Goal: Information Seeking & Learning: Learn about a topic

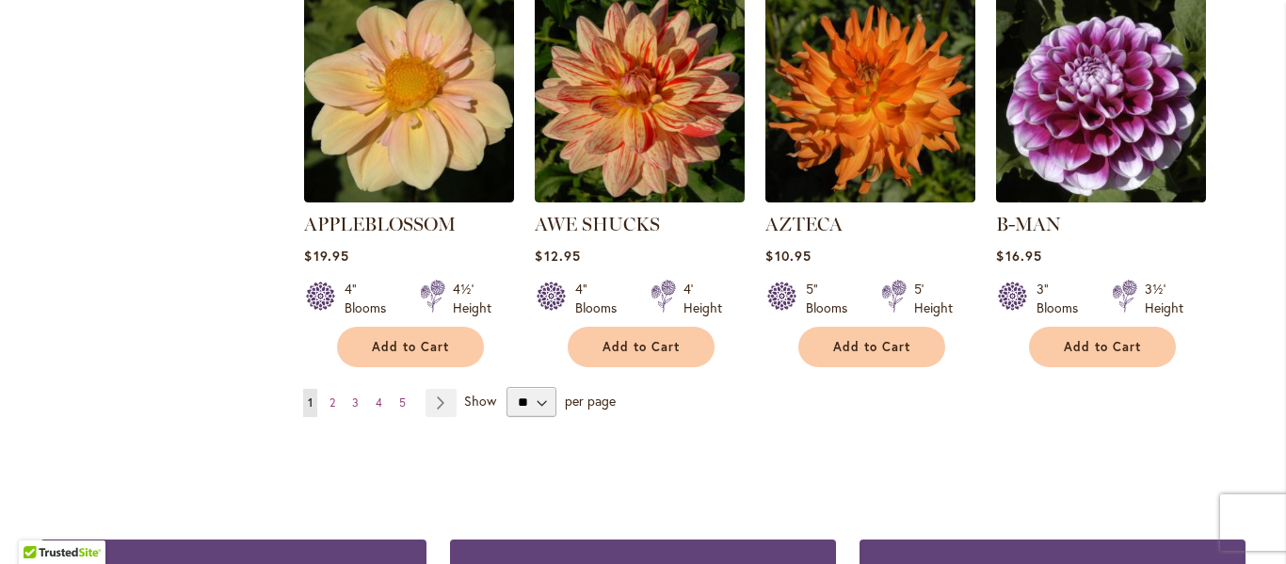
scroll to position [1720, 0]
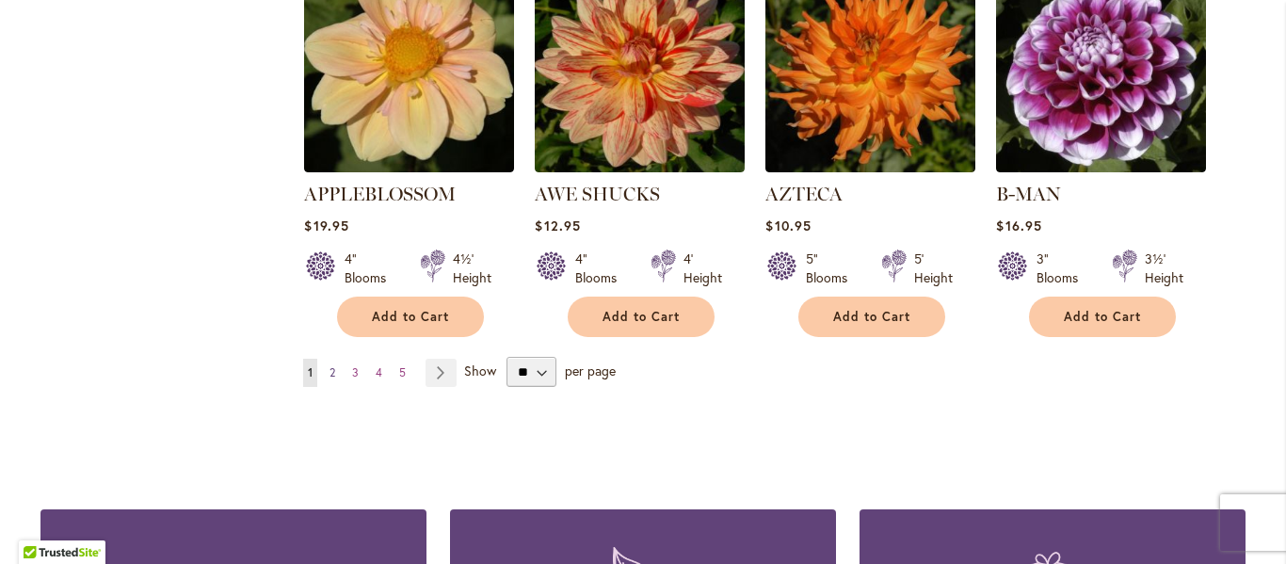
click at [333, 365] on span "2" at bounding box center [333, 372] width 6 height 14
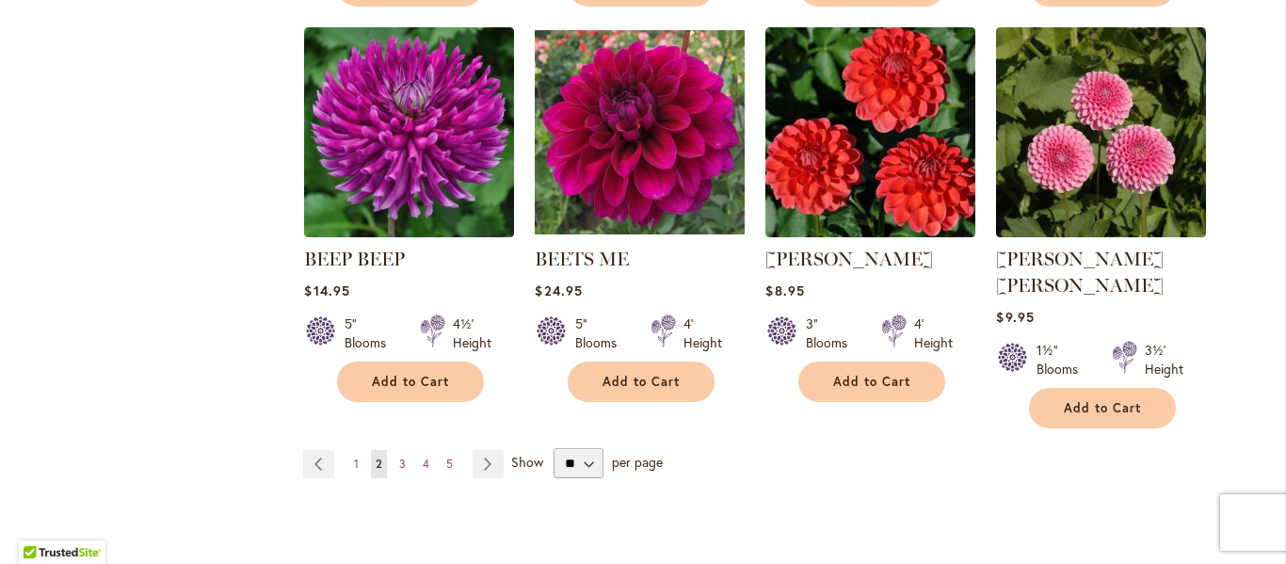
scroll to position [1650, 0]
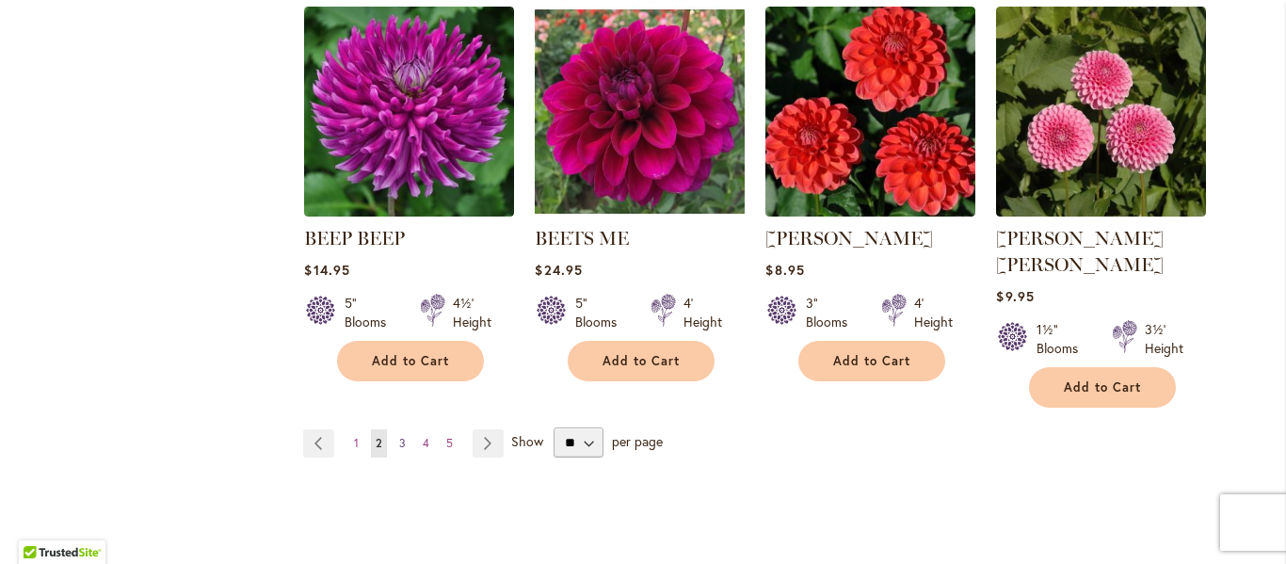
click at [404, 436] on span "3" at bounding box center [402, 443] width 7 height 14
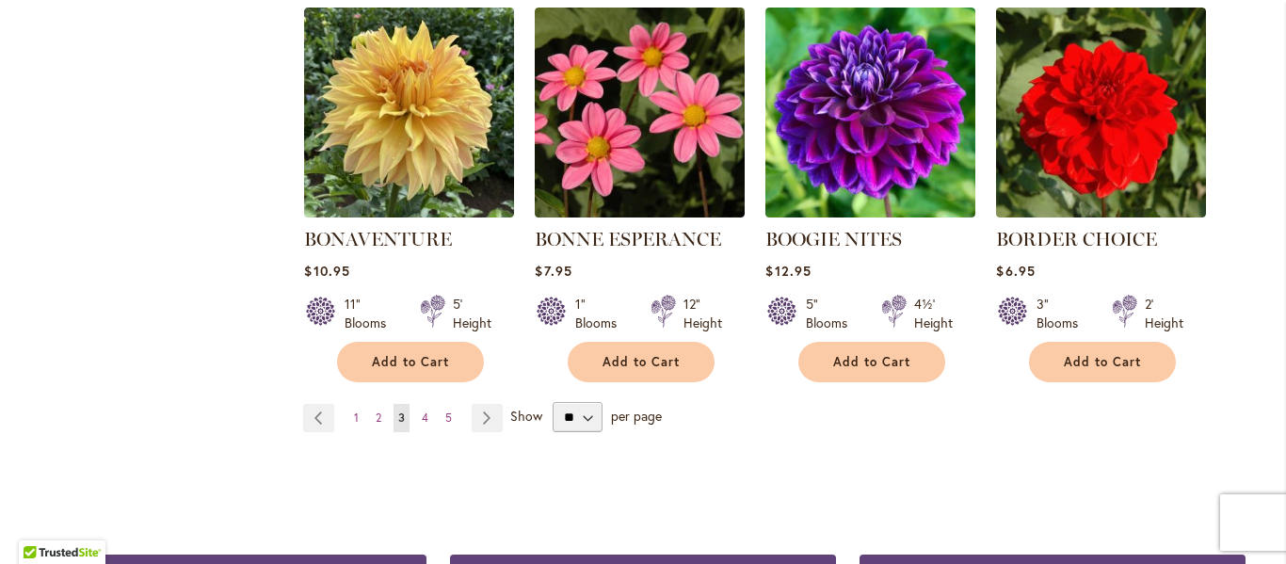
scroll to position [1667, 0]
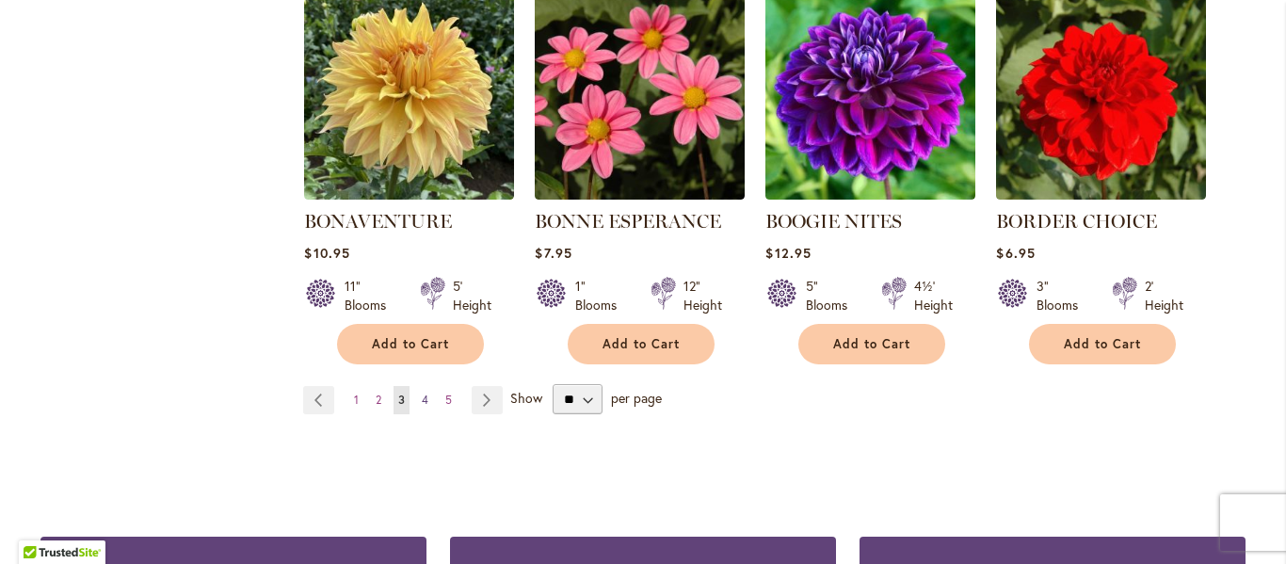
click at [427, 402] on span "4" at bounding box center [425, 400] width 7 height 14
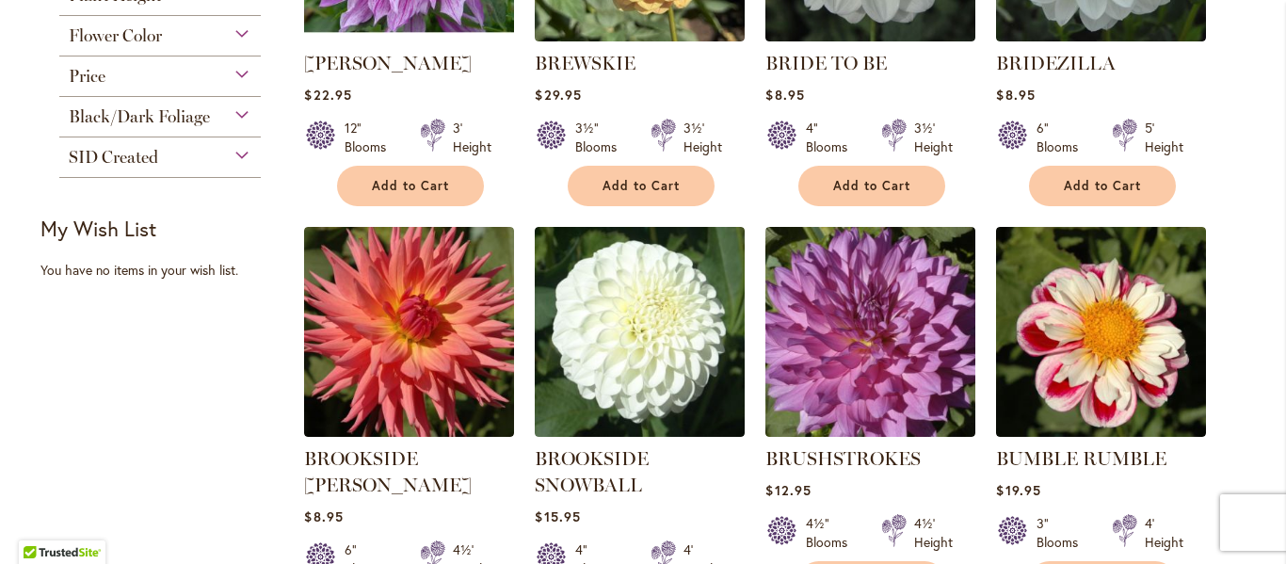
scroll to position [650, 0]
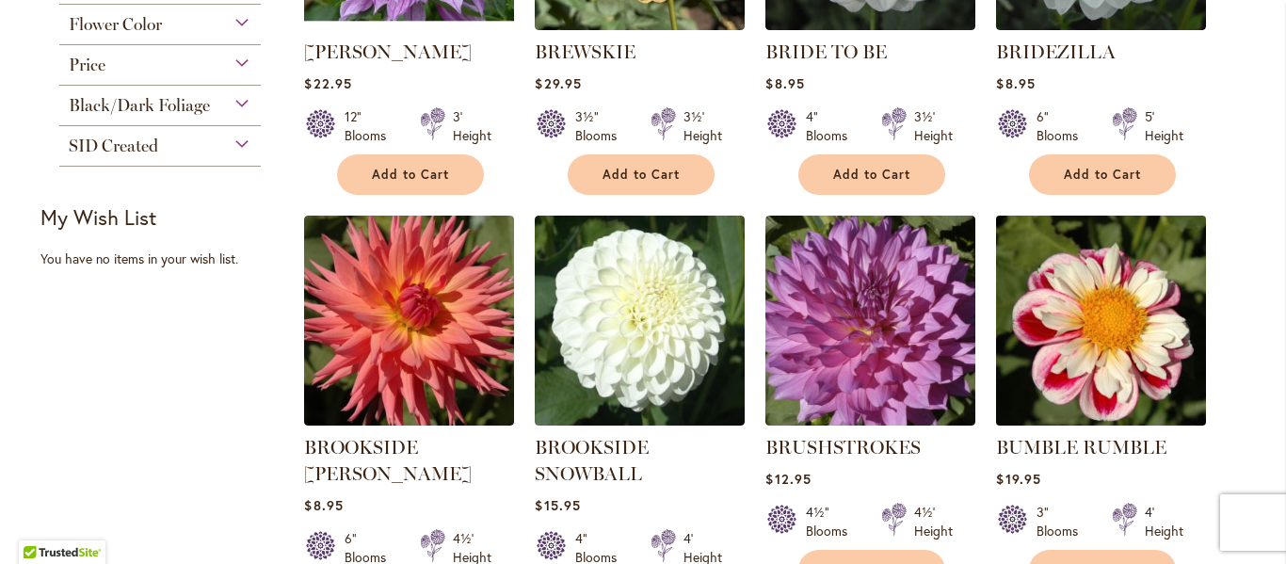
click at [1102, 374] on img at bounding box center [1101, 321] width 220 height 220
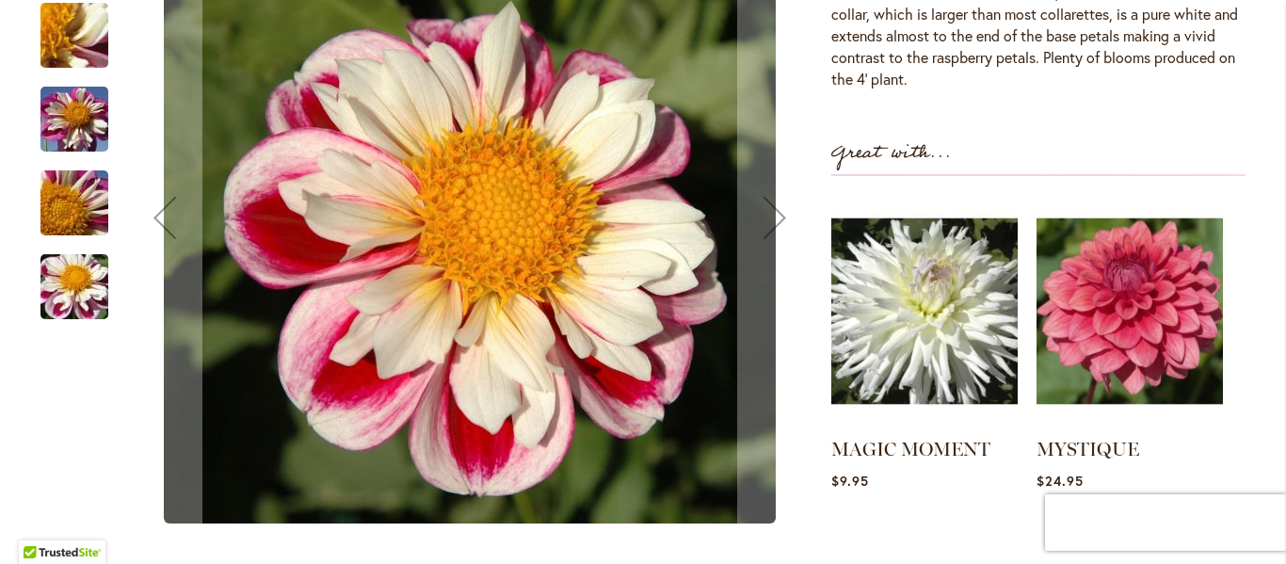
scroll to position [875, 0]
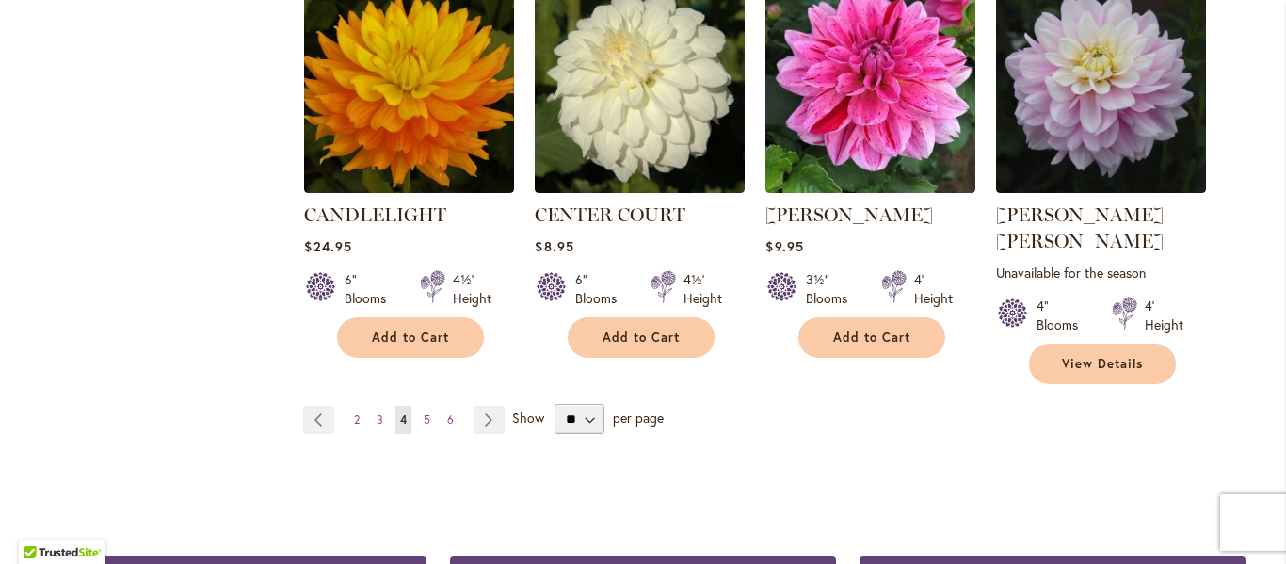
scroll to position [1701, 0]
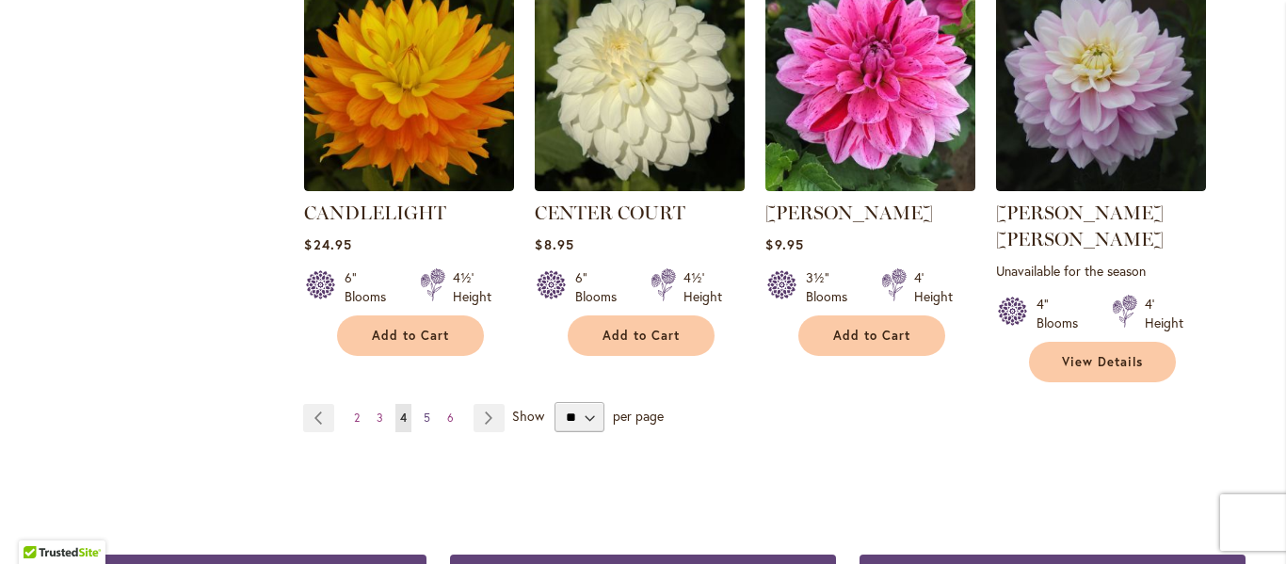
click at [428, 411] on span "5" at bounding box center [427, 418] width 7 height 14
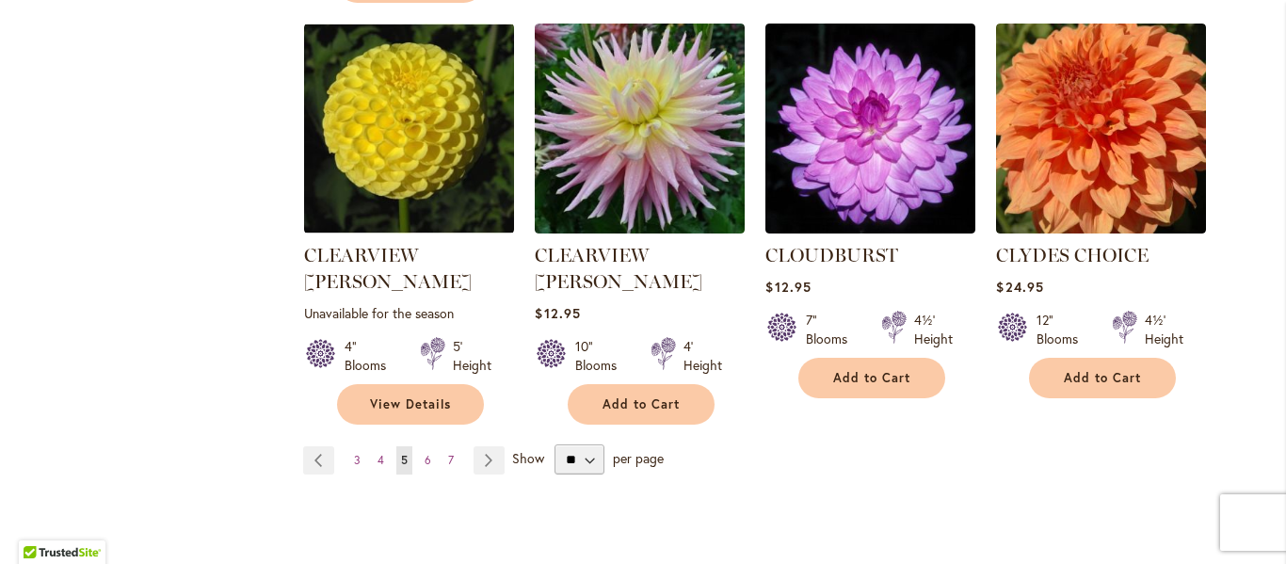
scroll to position [1717, 0]
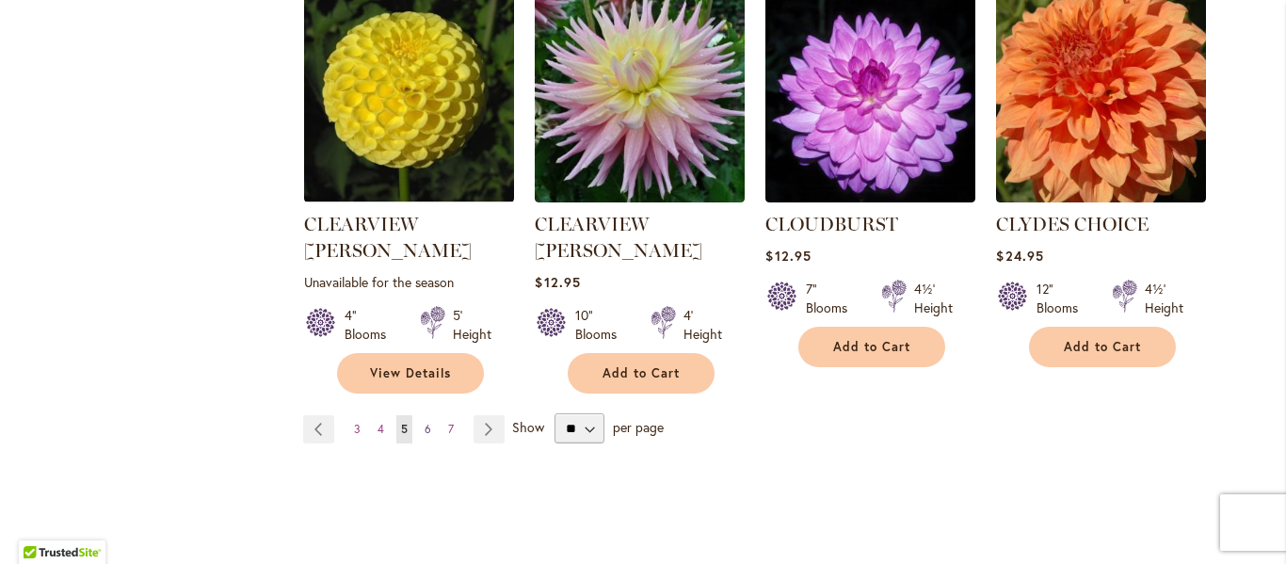
click at [429, 422] on span "6" at bounding box center [428, 429] width 7 height 14
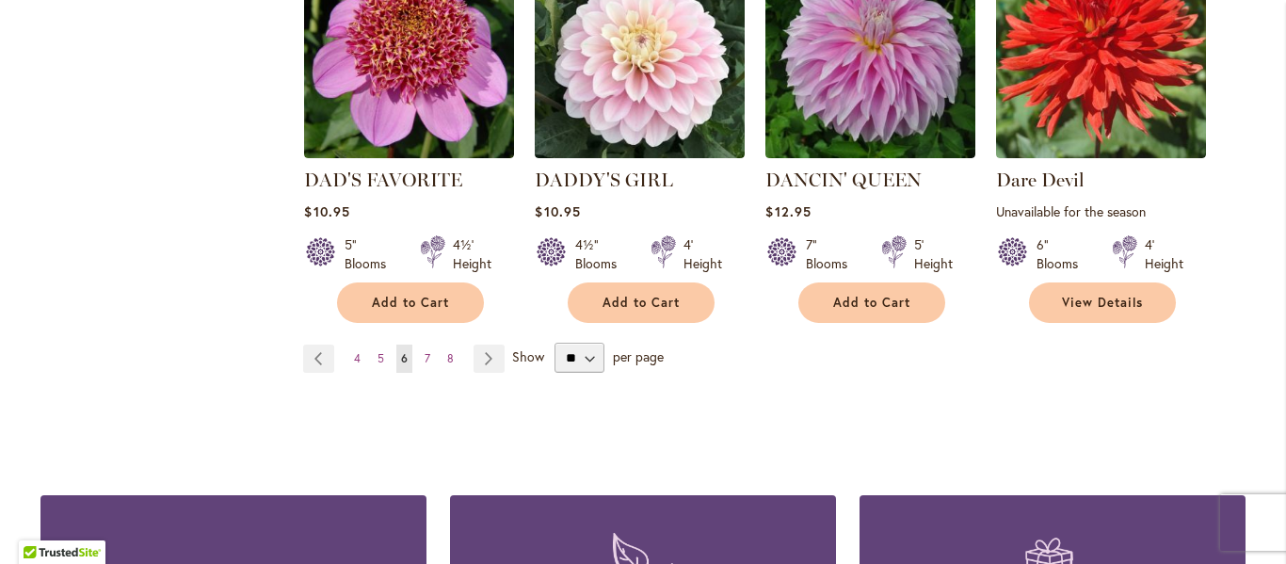
scroll to position [1762, 0]
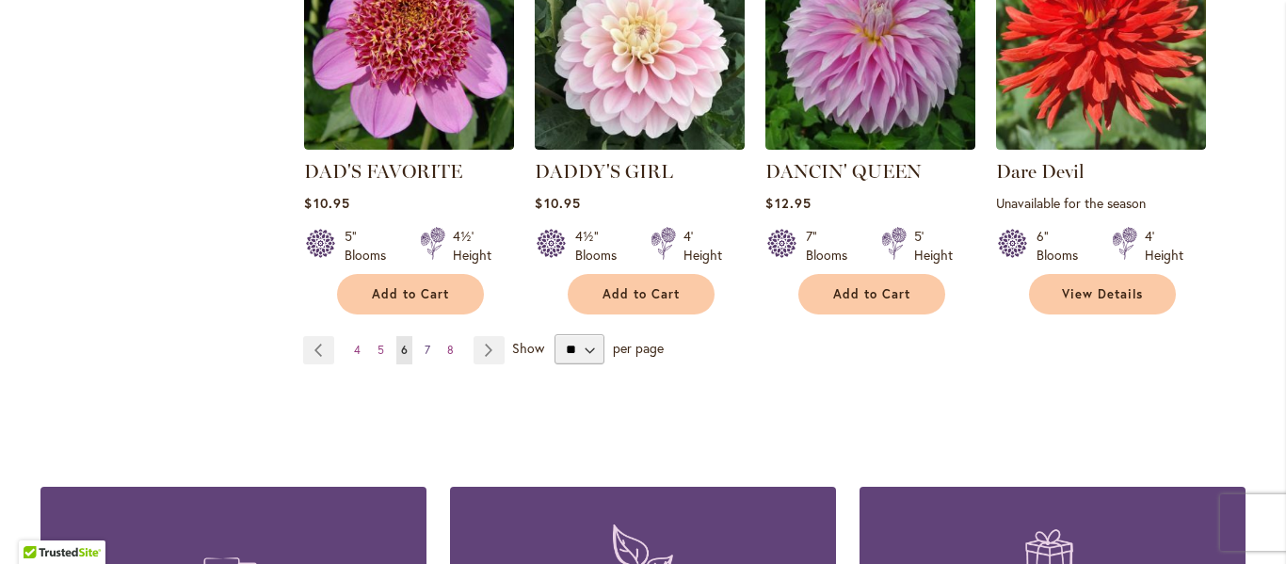
click at [428, 349] on span "7" at bounding box center [428, 350] width 6 height 14
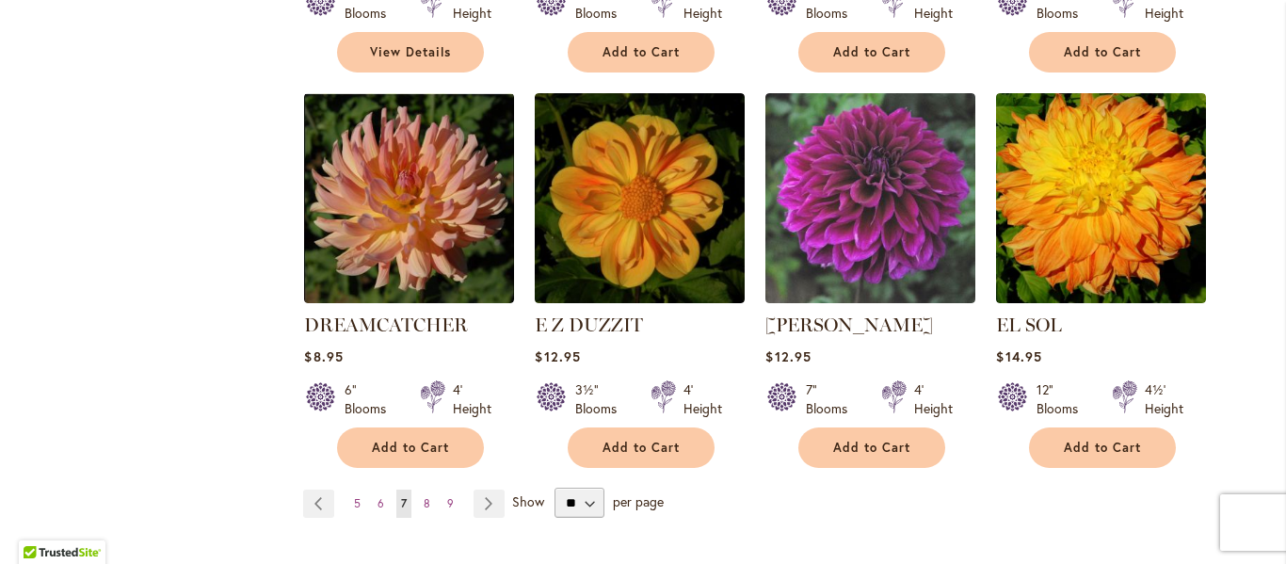
scroll to position [1628, 0]
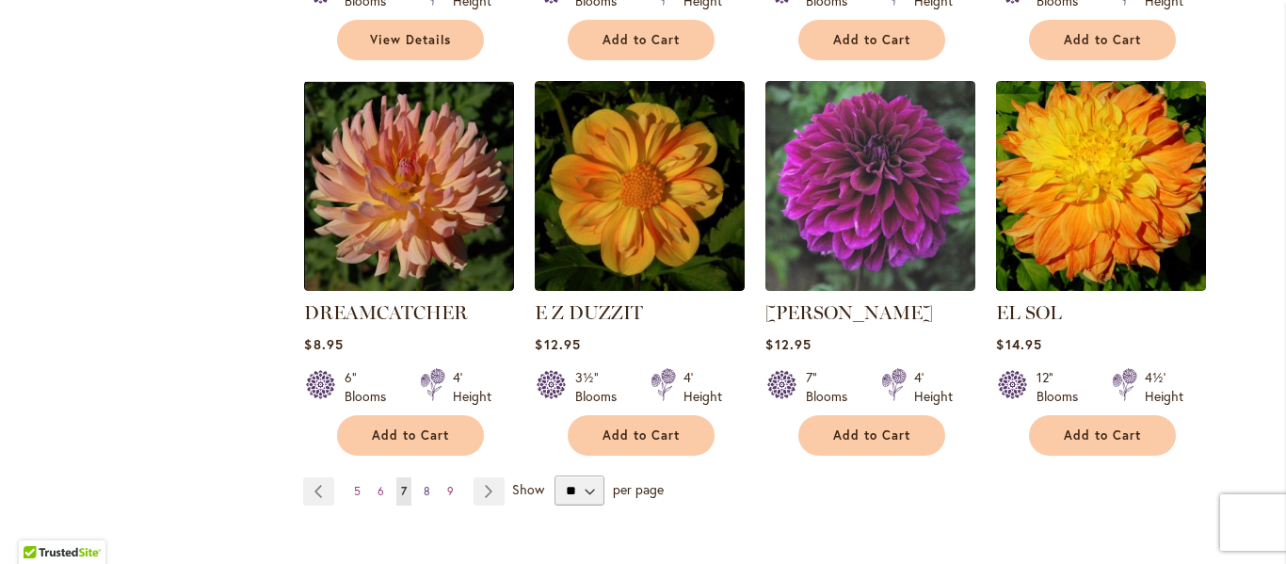
click at [427, 484] on span "8" at bounding box center [427, 491] width 7 height 14
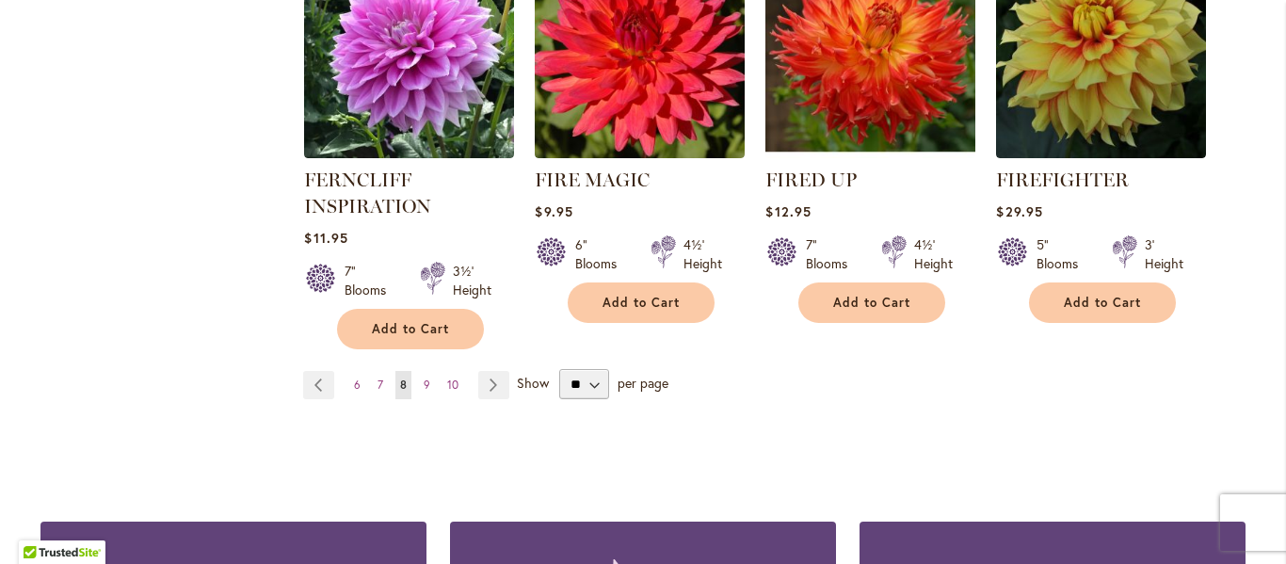
scroll to position [1778, 0]
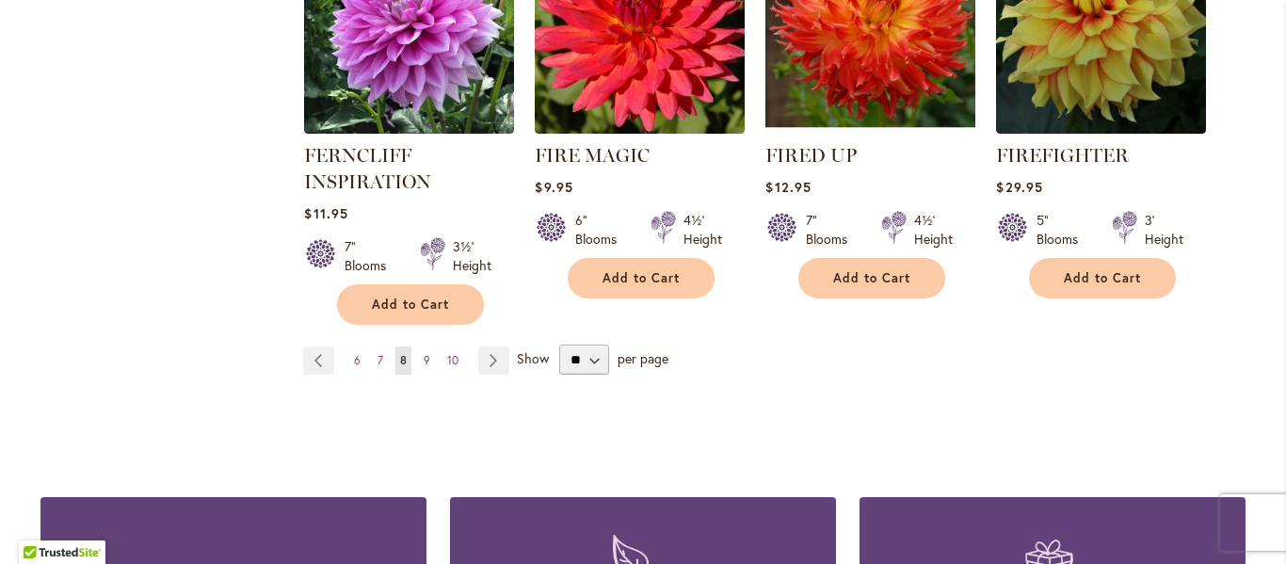
click at [428, 358] on span "9" at bounding box center [427, 360] width 7 height 14
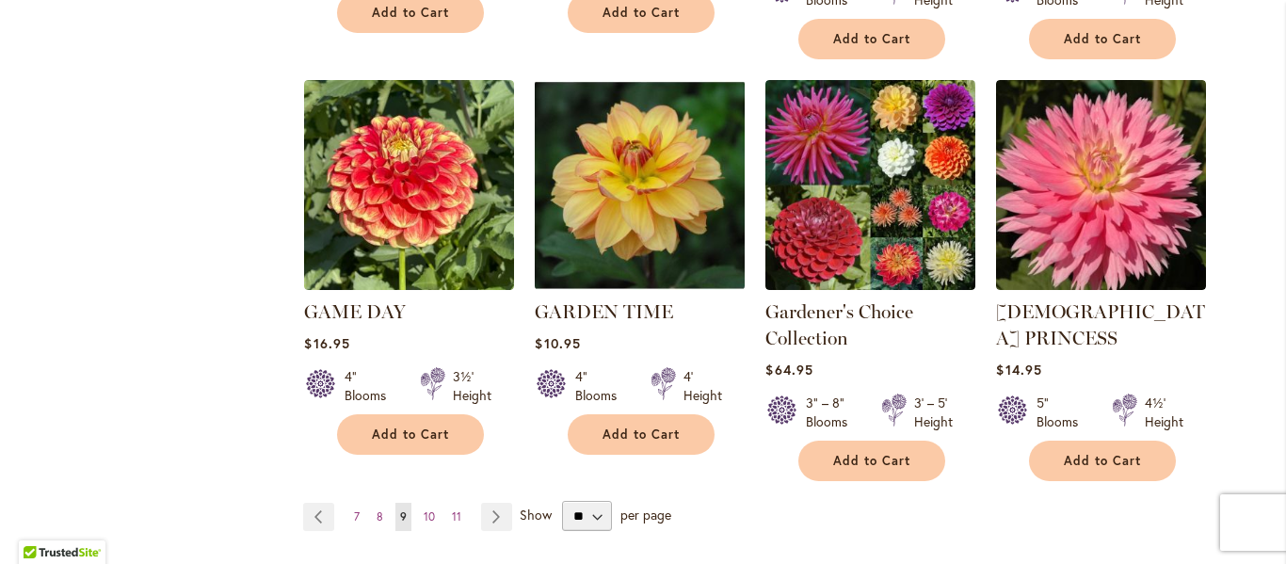
scroll to position [1700, 0]
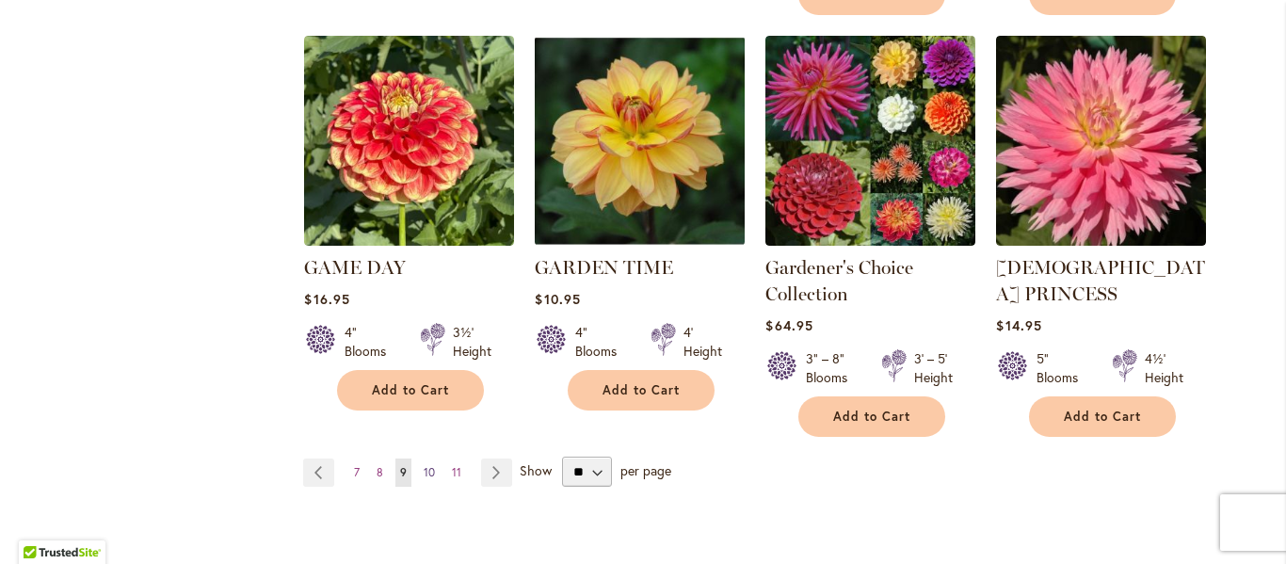
click at [427, 465] on span "10" at bounding box center [429, 472] width 11 height 14
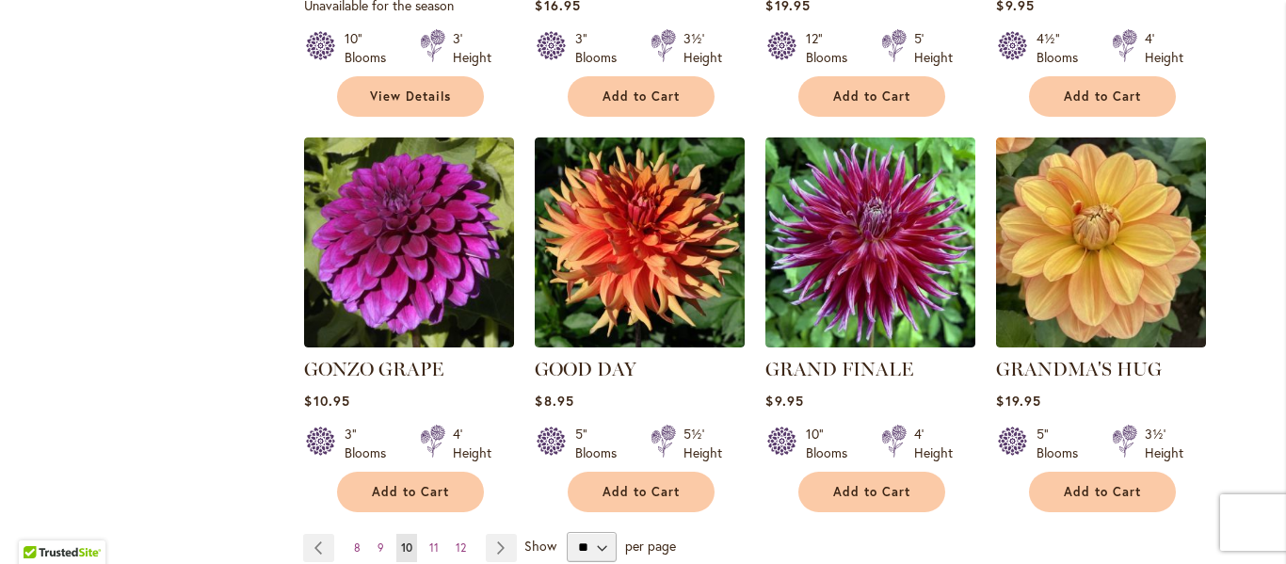
scroll to position [1568, 0]
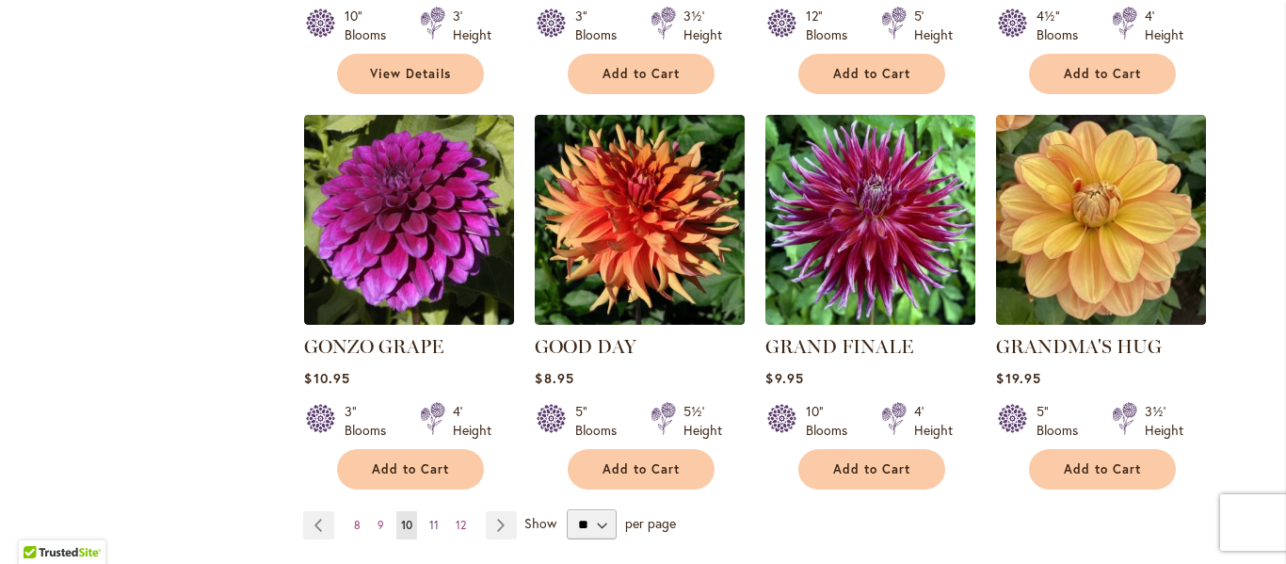
click at [433, 518] on span "11" at bounding box center [433, 525] width 9 height 14
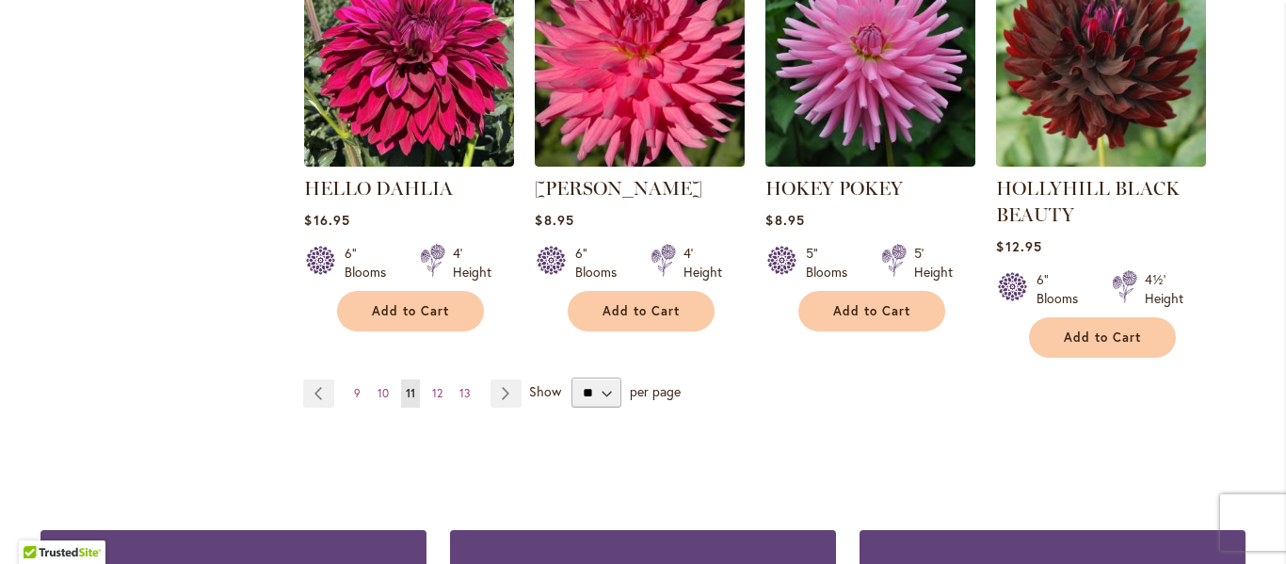
scroll to position [1795, 0]
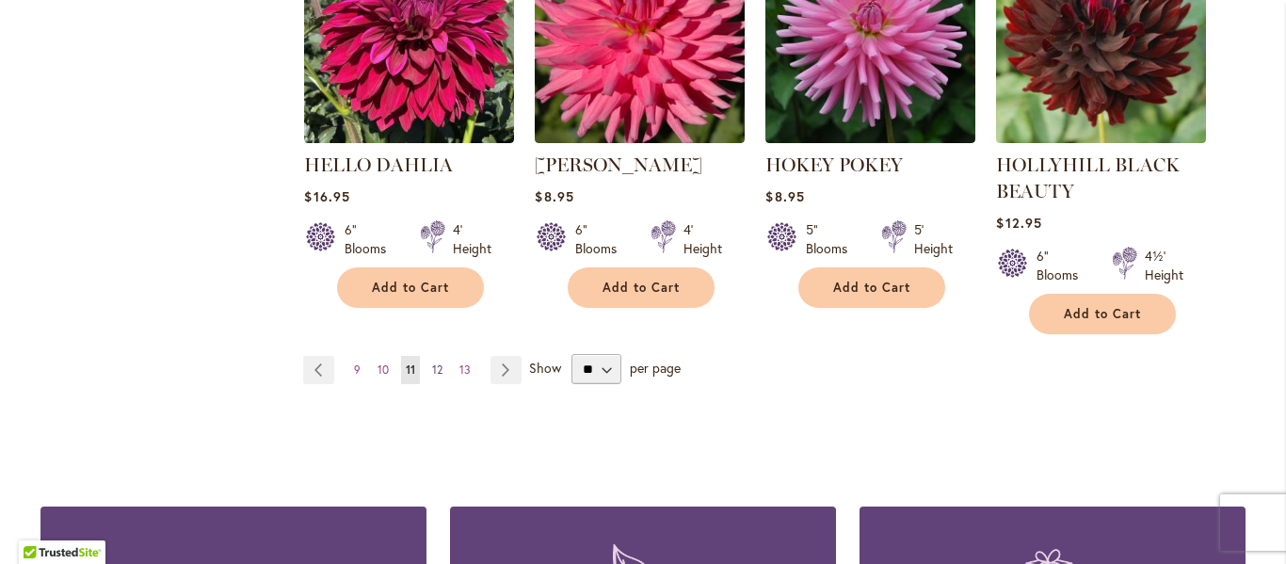
click at [439, 365] on span "12" at bounding box center [437, 370] width 10 height 14
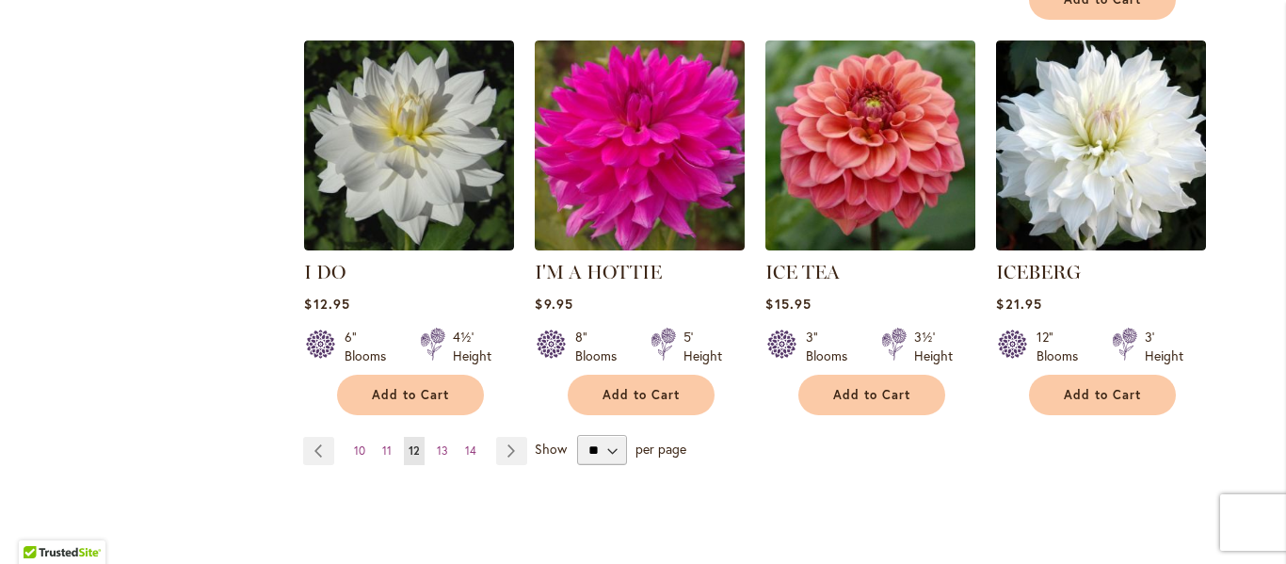
scroll to position [1678, 0]
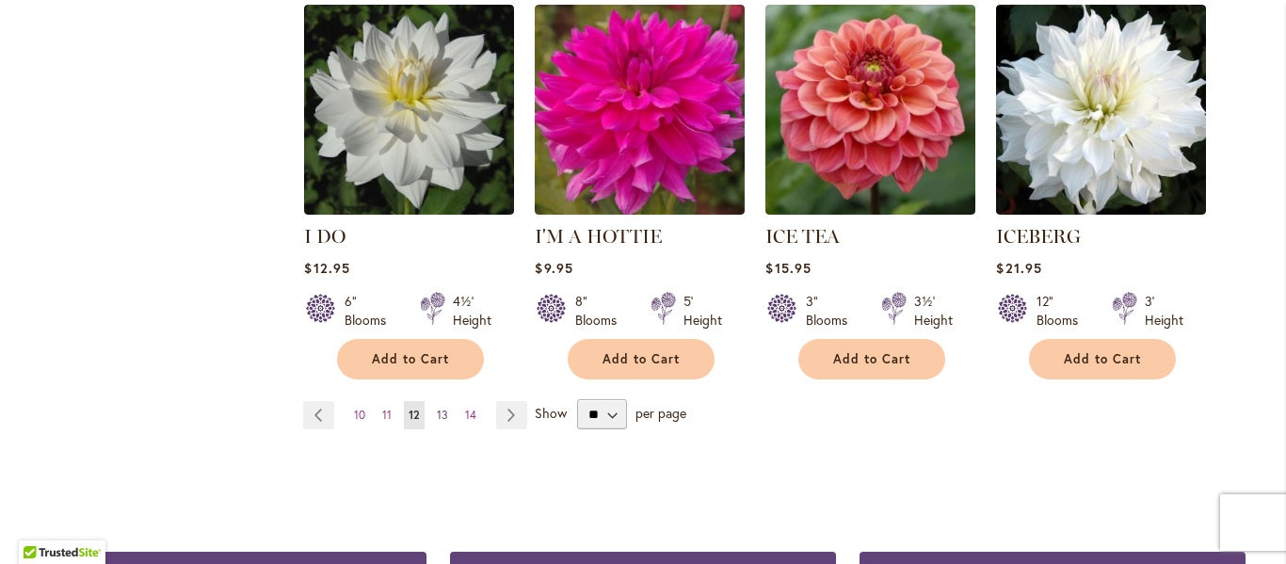
click at [442, 408] on span "13" at bounding box center [442, 415] width 11 height 14
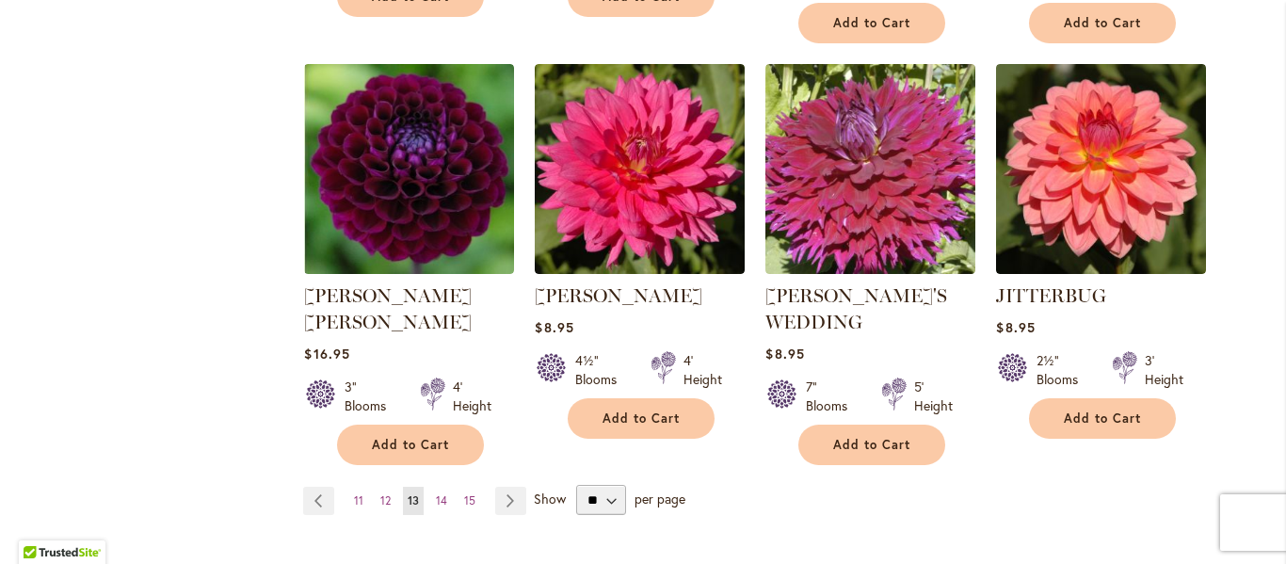
scroll to position [1686, 0]
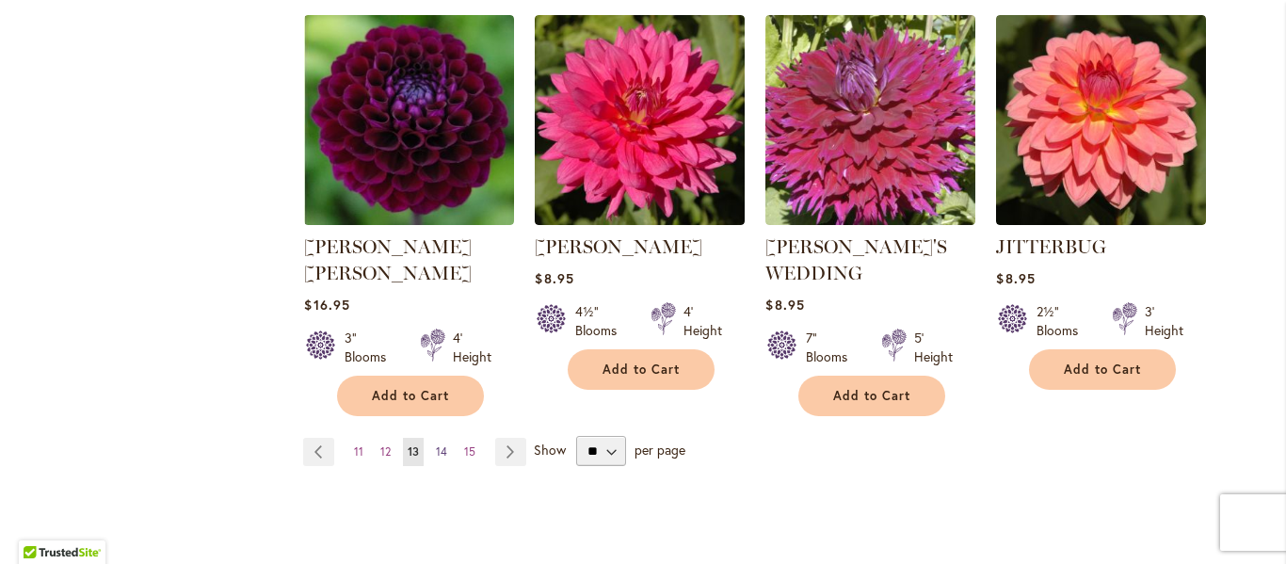
click at [443, 444] on span "14" at bounding box center [441, 451] width 11 height 14
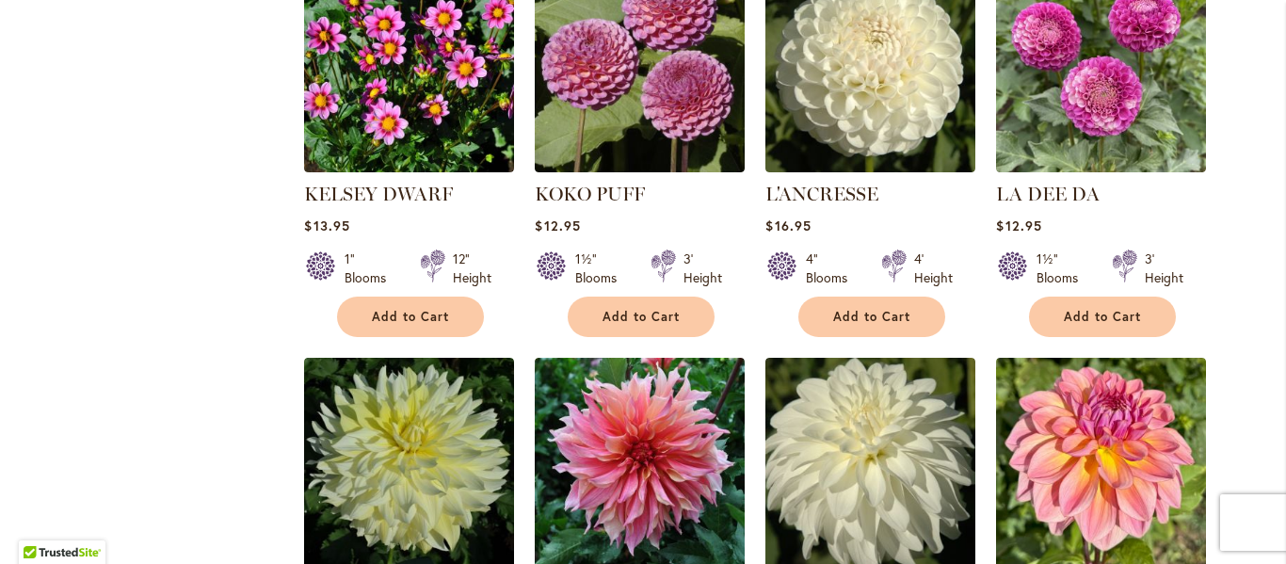
scroll to position [1271, 0]
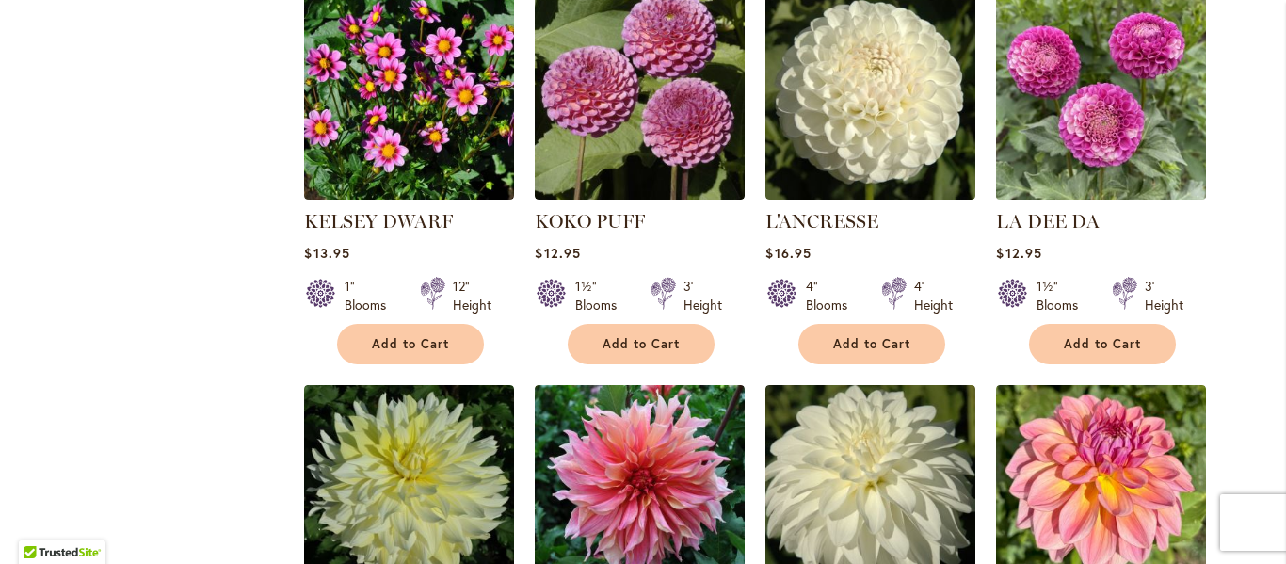
click at [1116, 154] on img at bounding box center [1101, 95] width 220 height 220
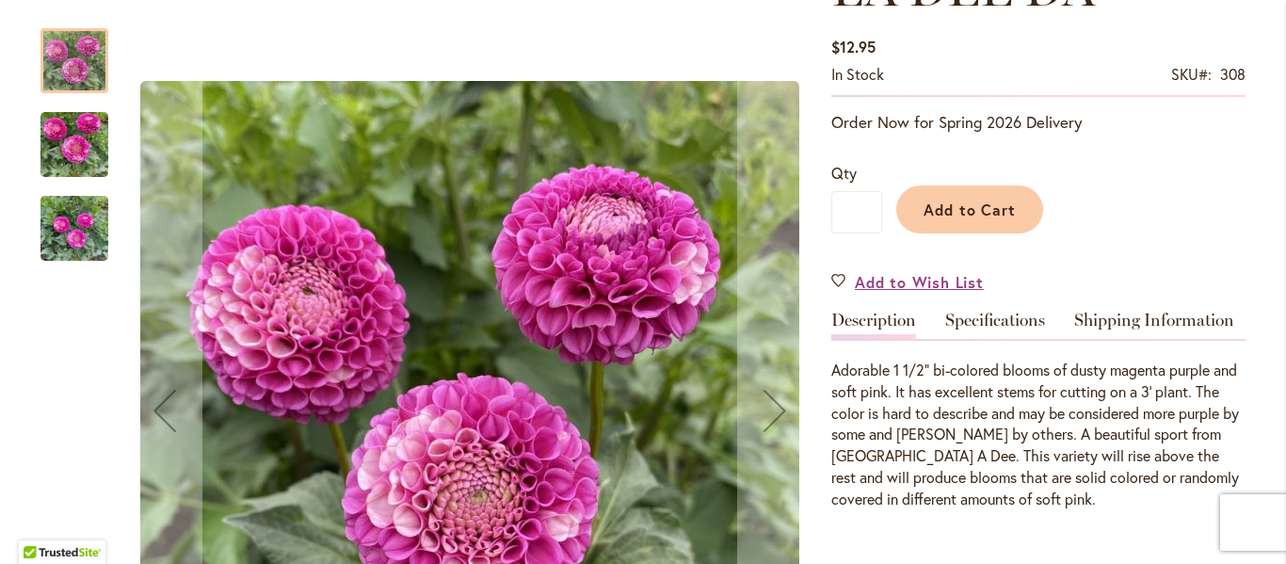
scroll to position [325, 0]
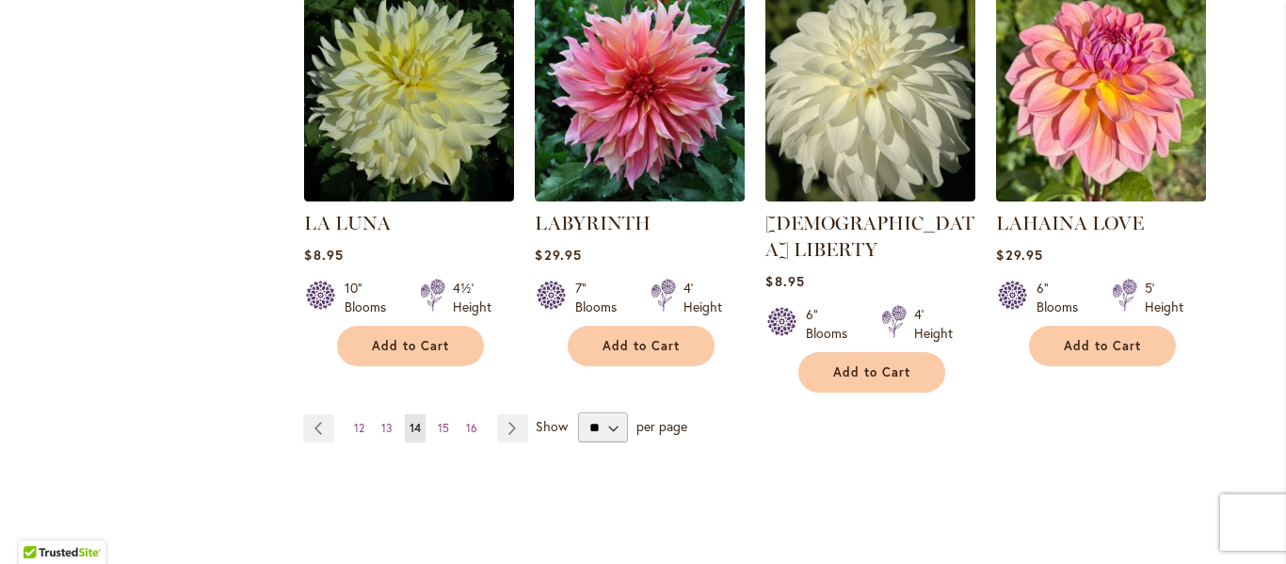
scroll to position [1679, 0]
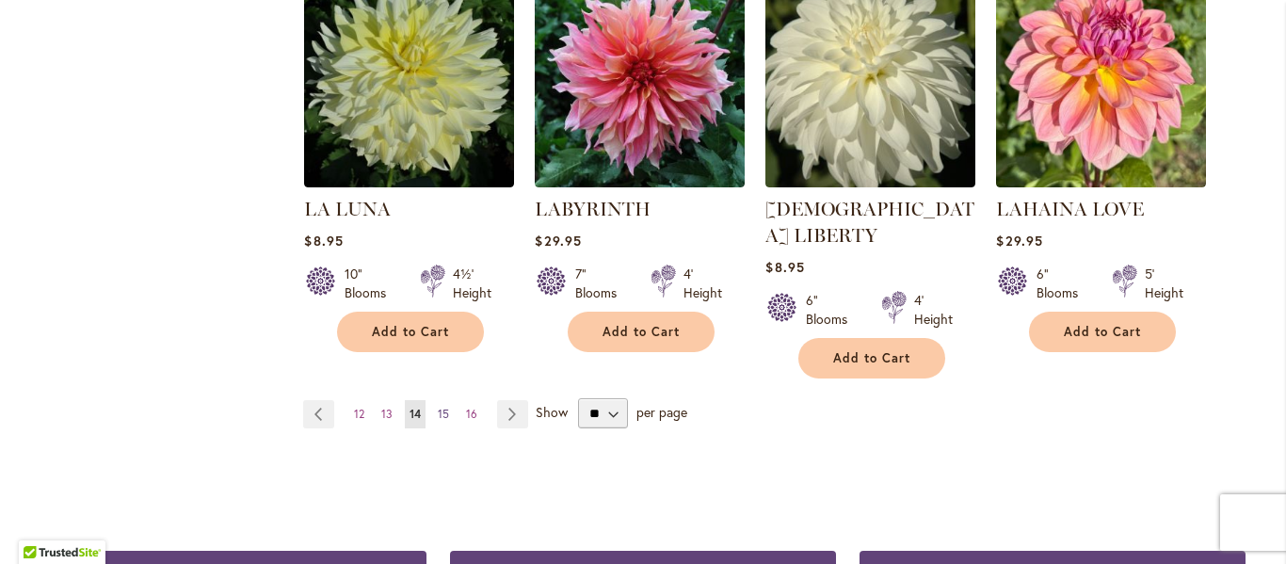
click at [447, 407] on span "15" at bounding box center [443, 414] width 11 height 14
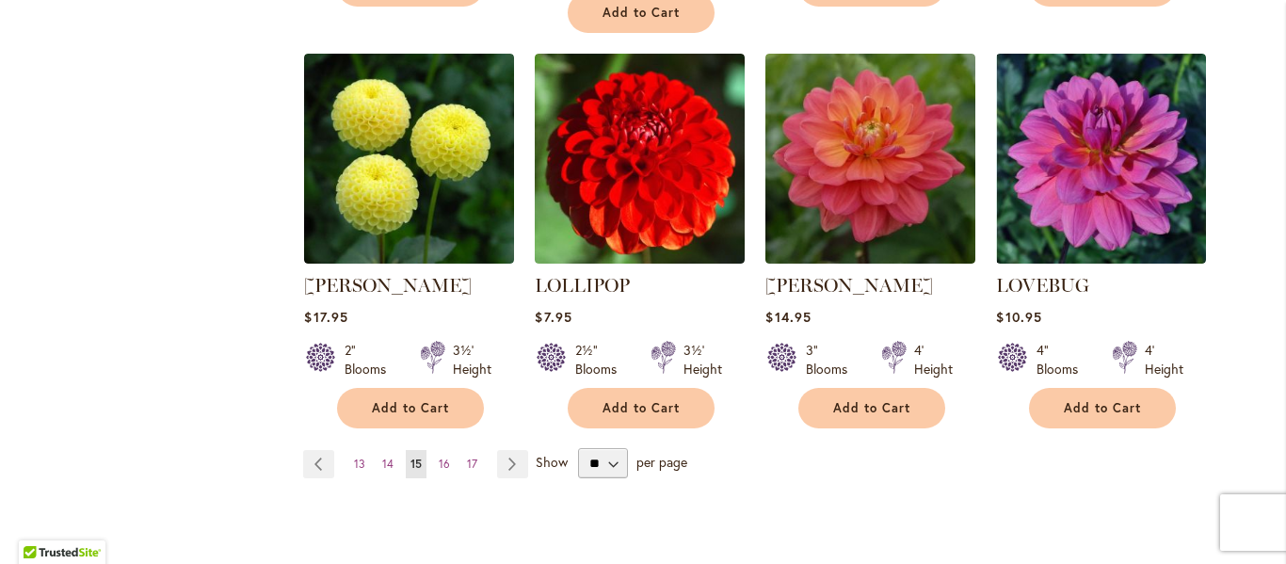
scroll to position [1657, 0]
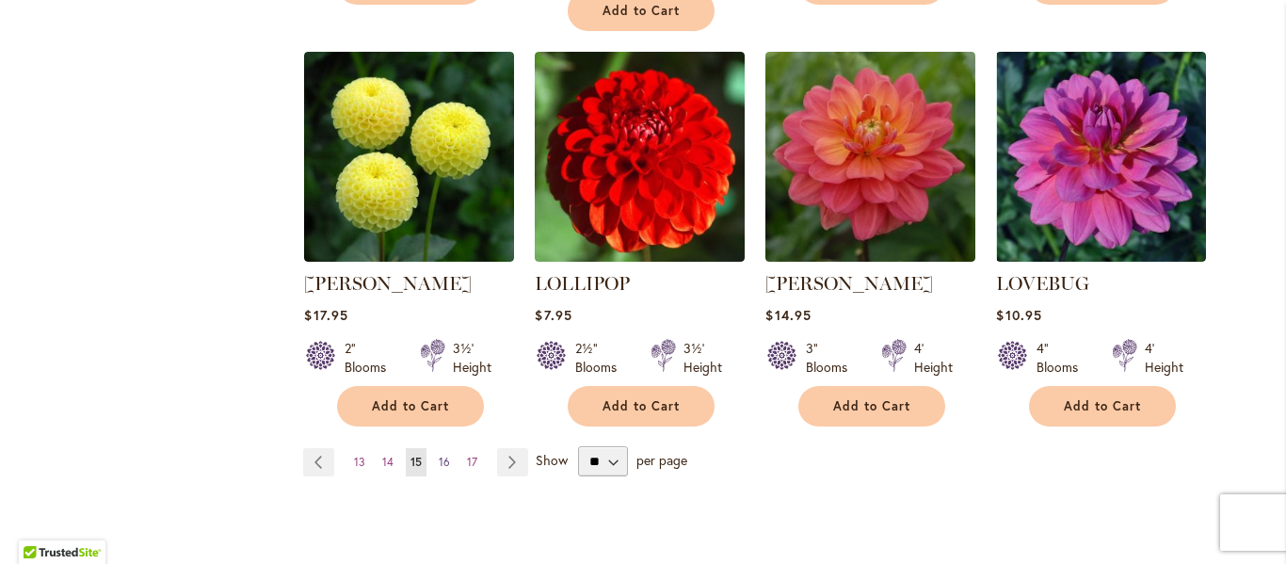
click at [445, 455] on span "16" at bounding box center [444, 462] width 11 height 14
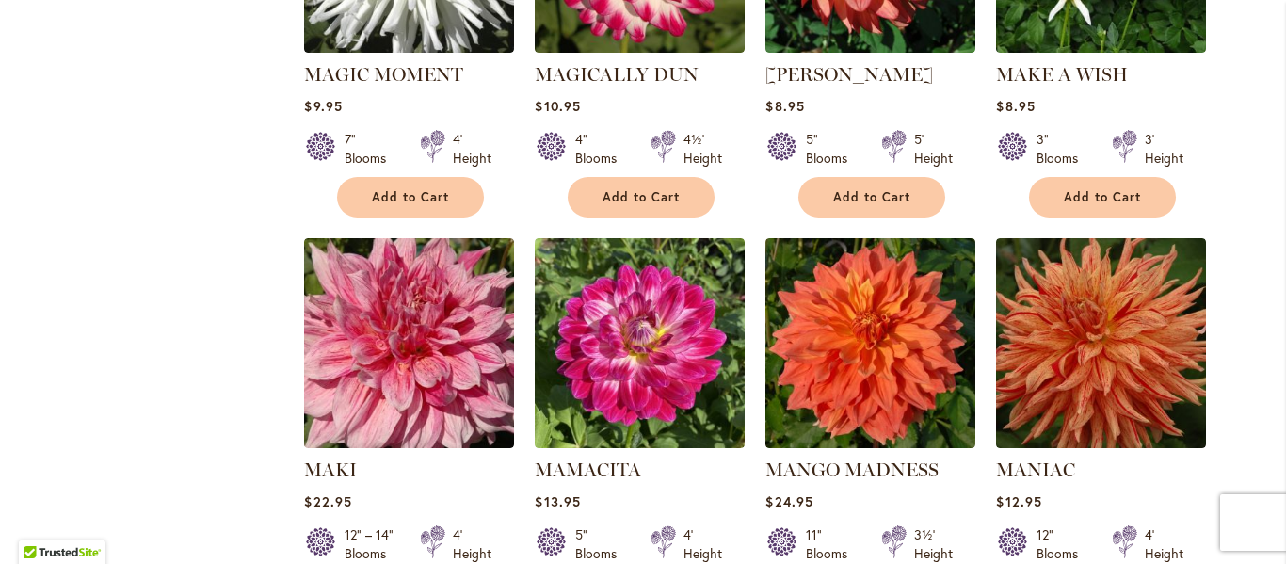
scroll to position [1062, 0]
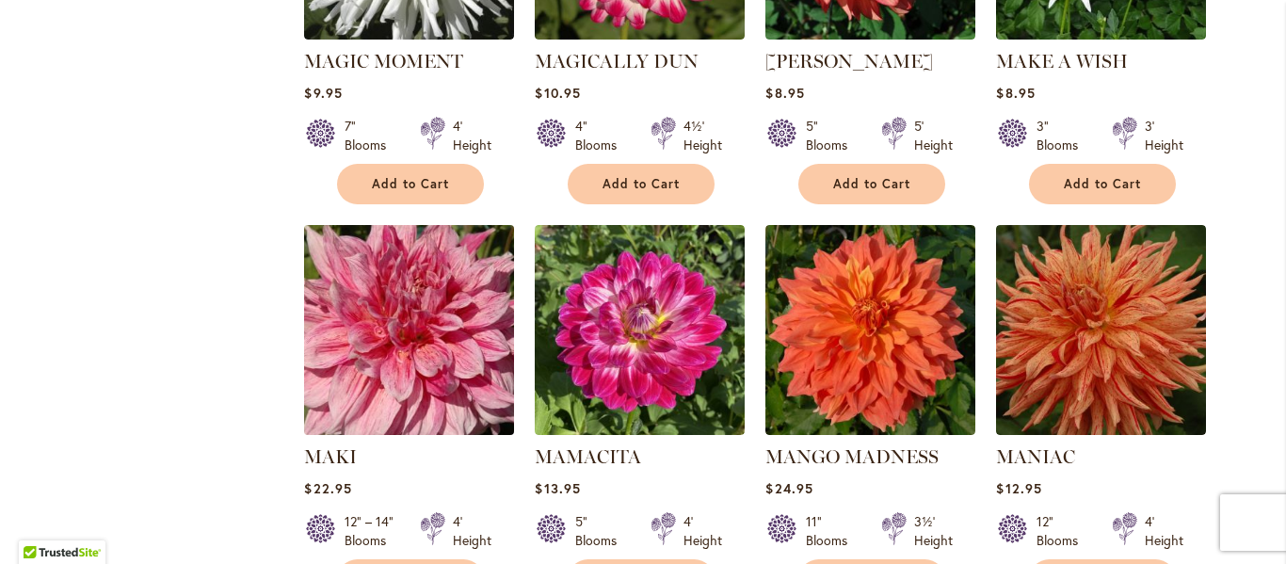
click at [485, 378] on img at bounding box center [409, 330] width 220 height 220
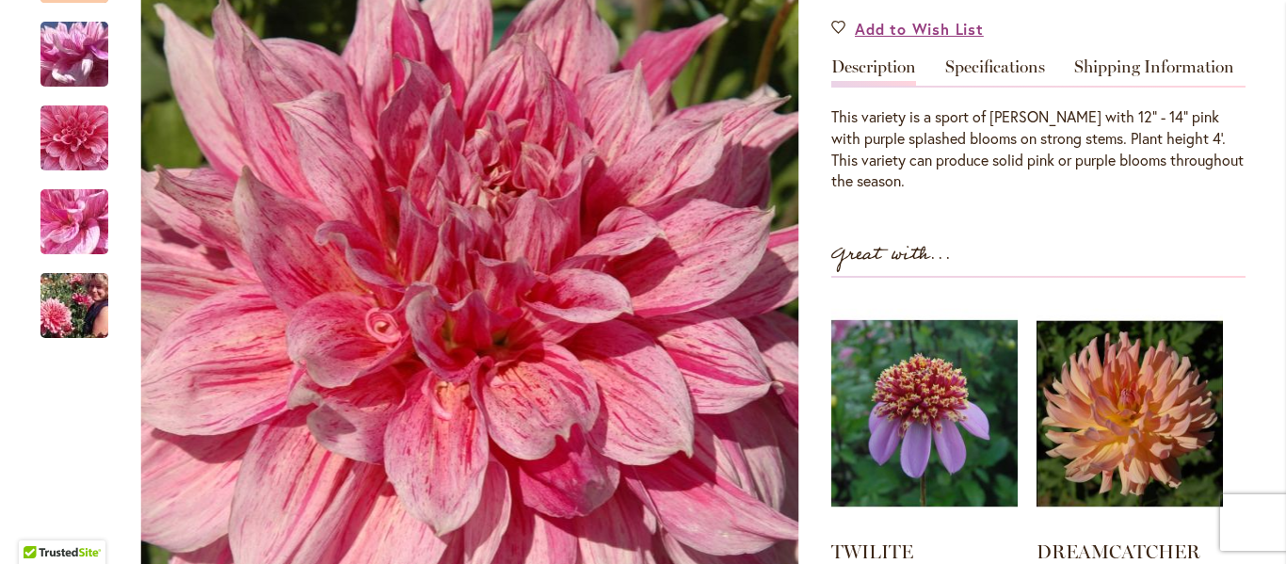
scroll to position [538, 0]
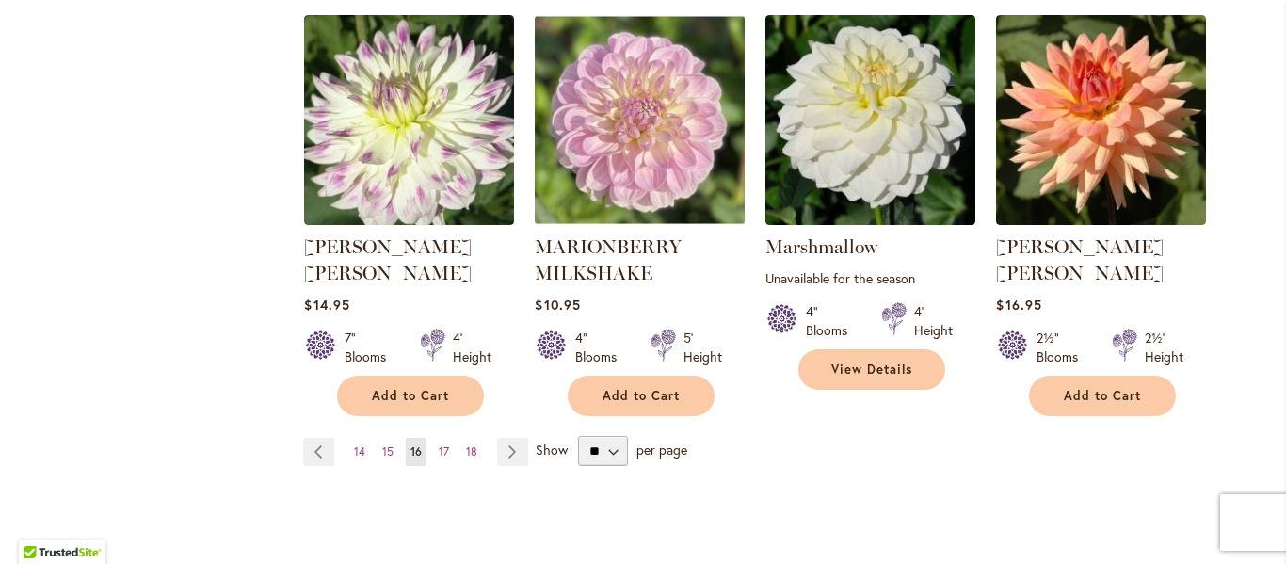
scroll to position [1669, 0]
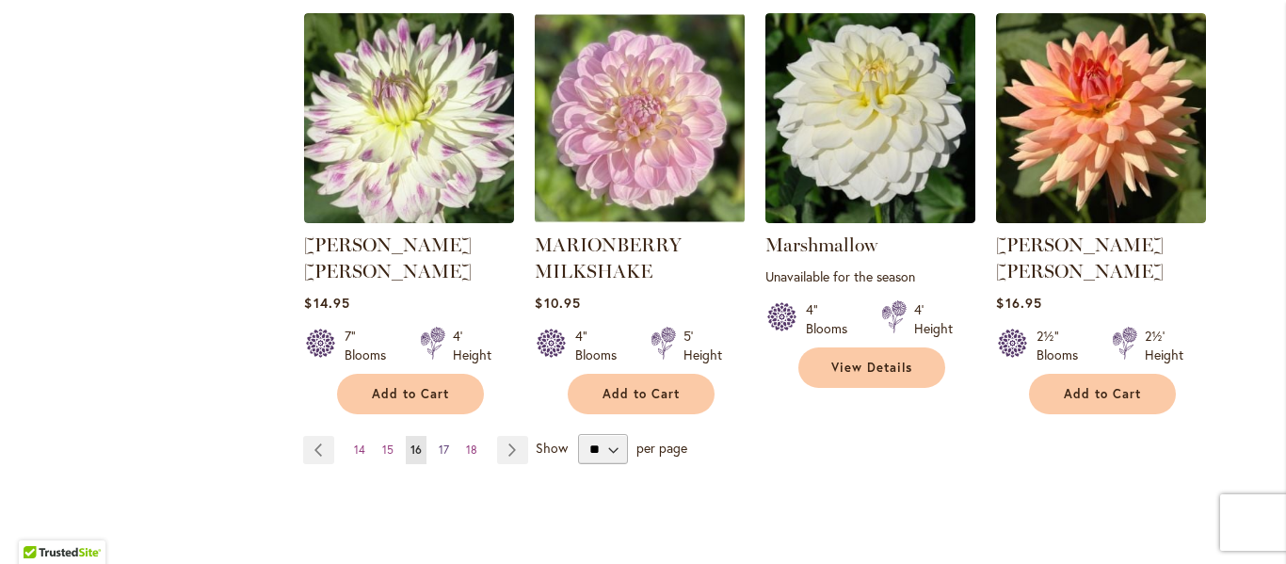
click at [445, 443] on span "17" at bounding box center [444, 450] width 10 height 14
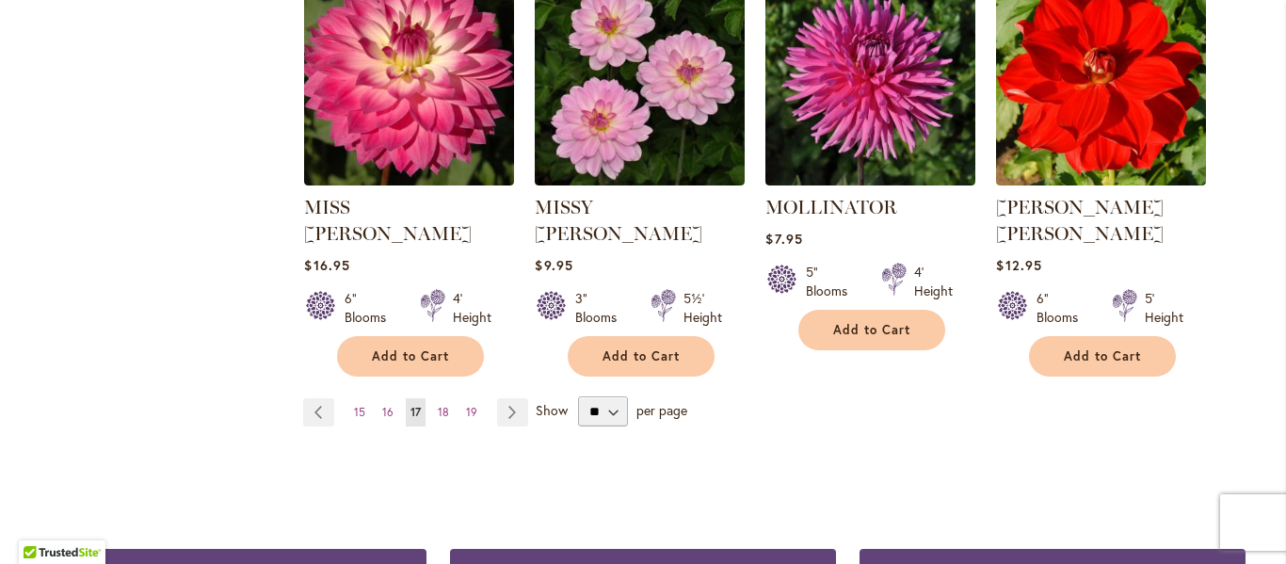
scroll to position [1688, 0]
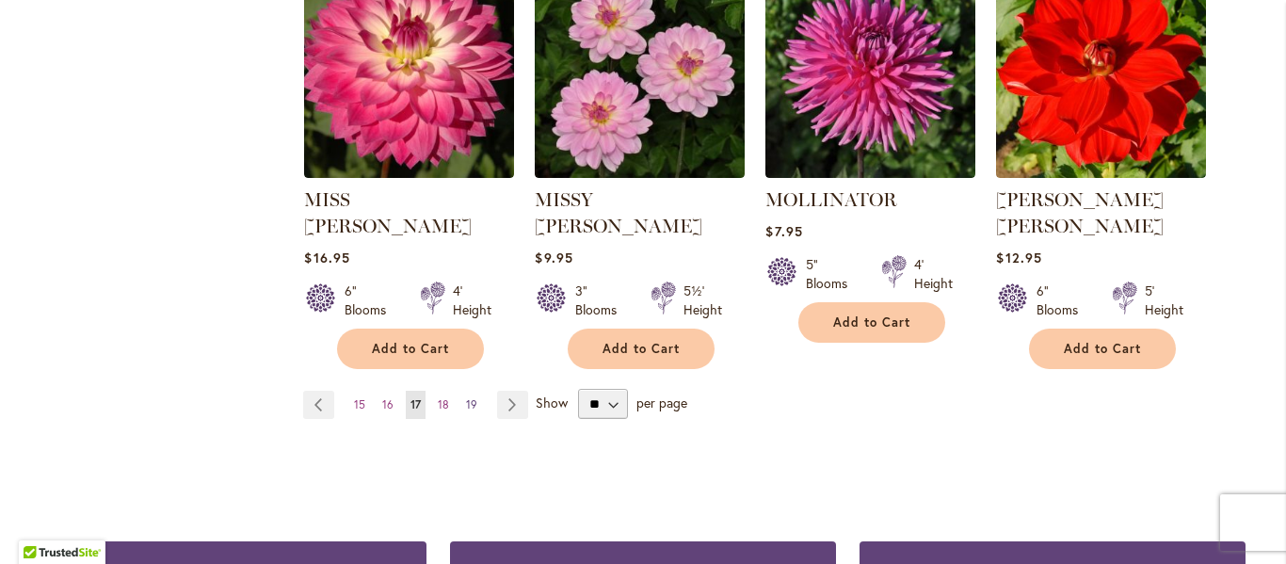
drag, startPoint x: 445, startPoint y: 373, endPoint x: 466, endPoint y: 367, distance: 21.5
click at [445, 397] on span "18" at bounding box center [443, 404] width 11 height 14
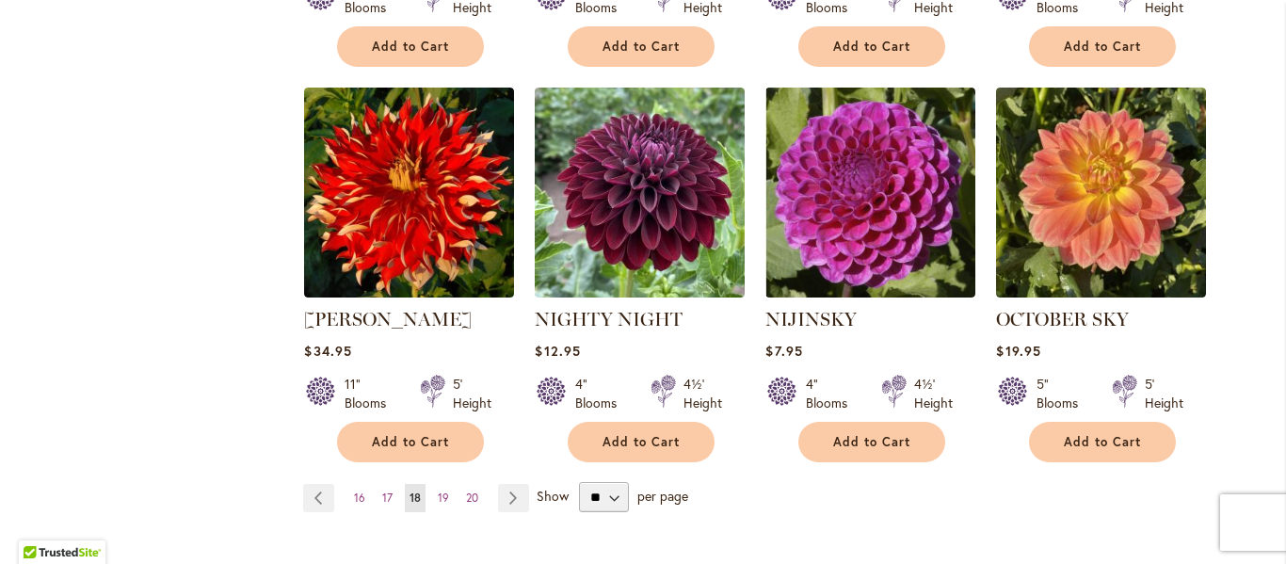
scroll to position [1651, 0]
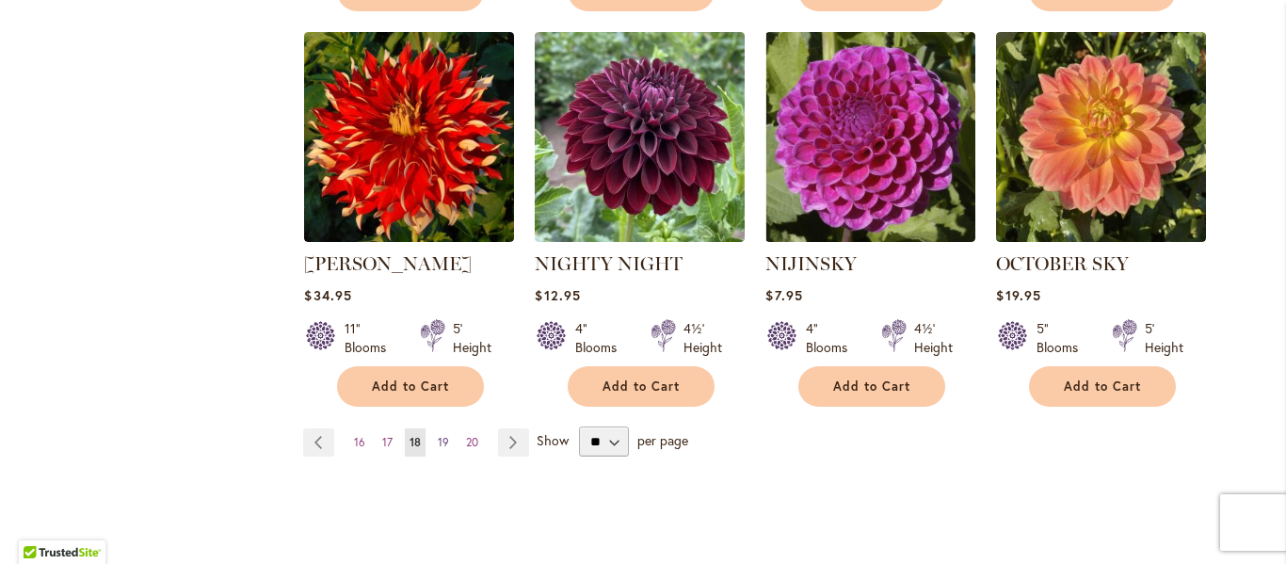
click at [445, 435] on span "19" at bounding box center [443, 442] width 11 height 14
click at [414, 435] on span "18" at bounding box center [415, 442] width 11 height 14
click at [445, 435] on span "19" at bounding box center [443, 442] width 11 height 14
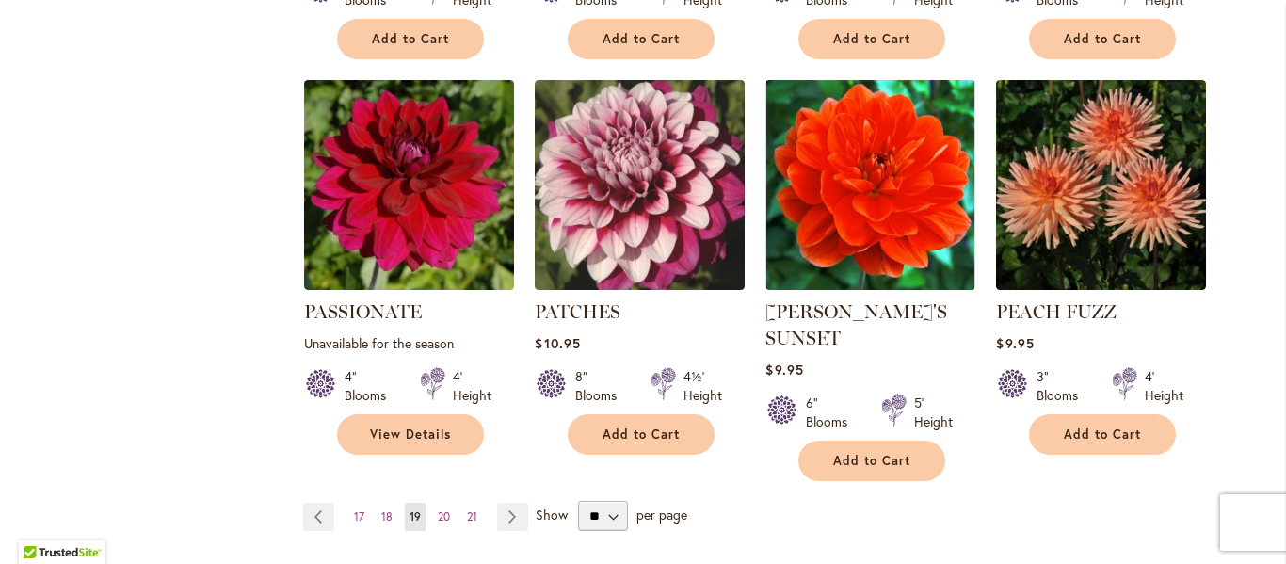
scroll to position [1650, 0]
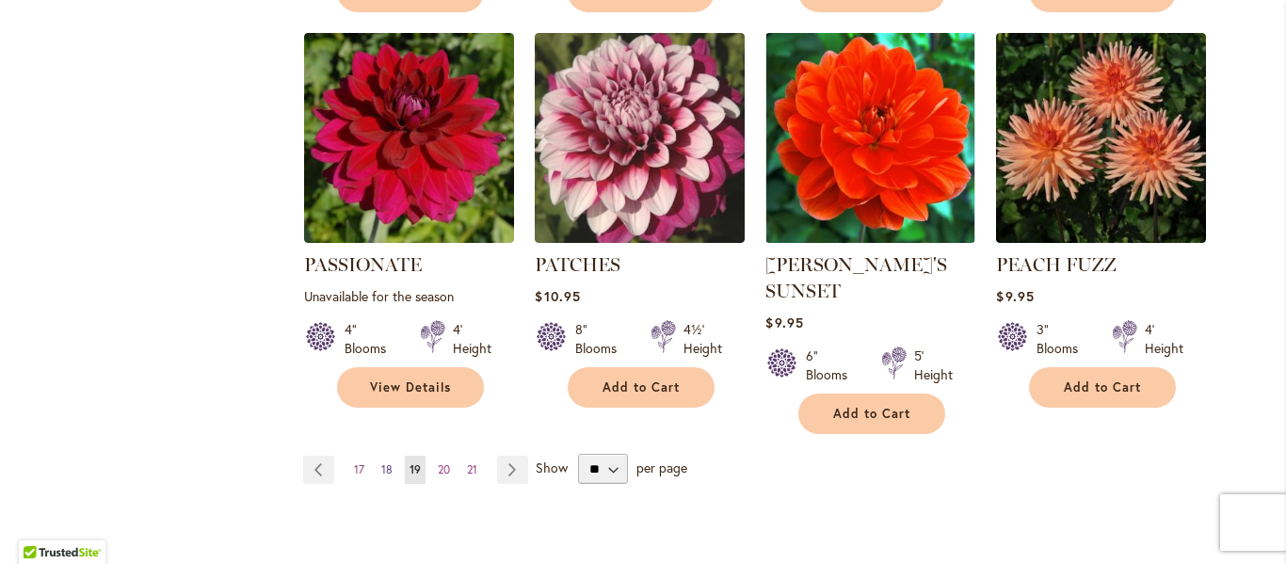
click at [389, 462] on span "18" at bounding box center [386, 469] width 11 height 14
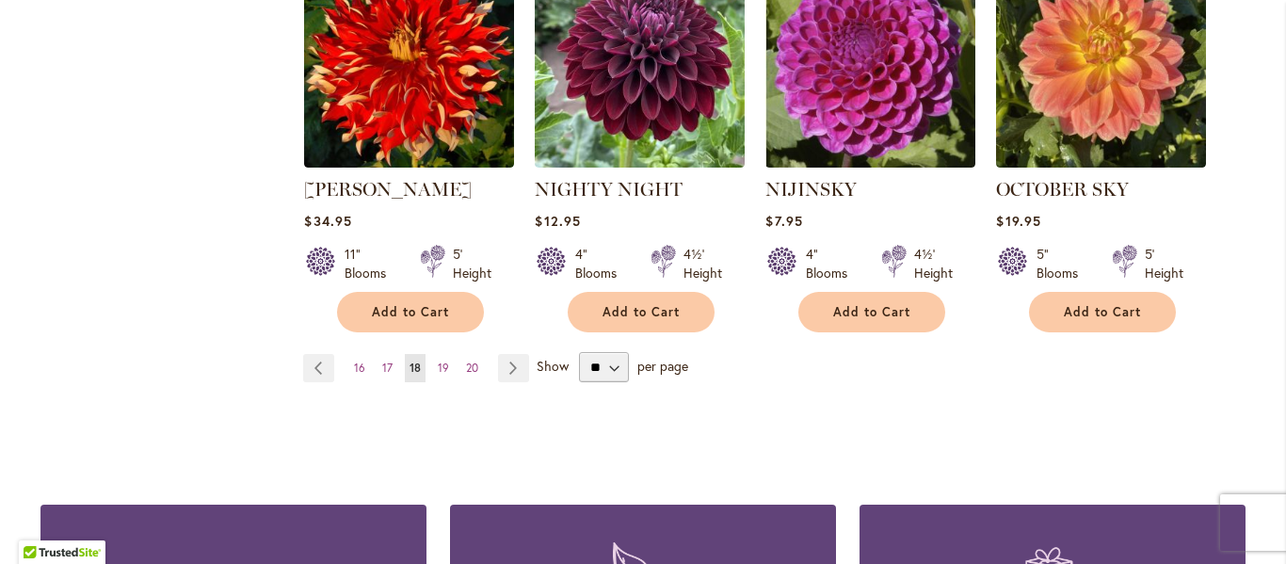
scroll to position [1742, 0]
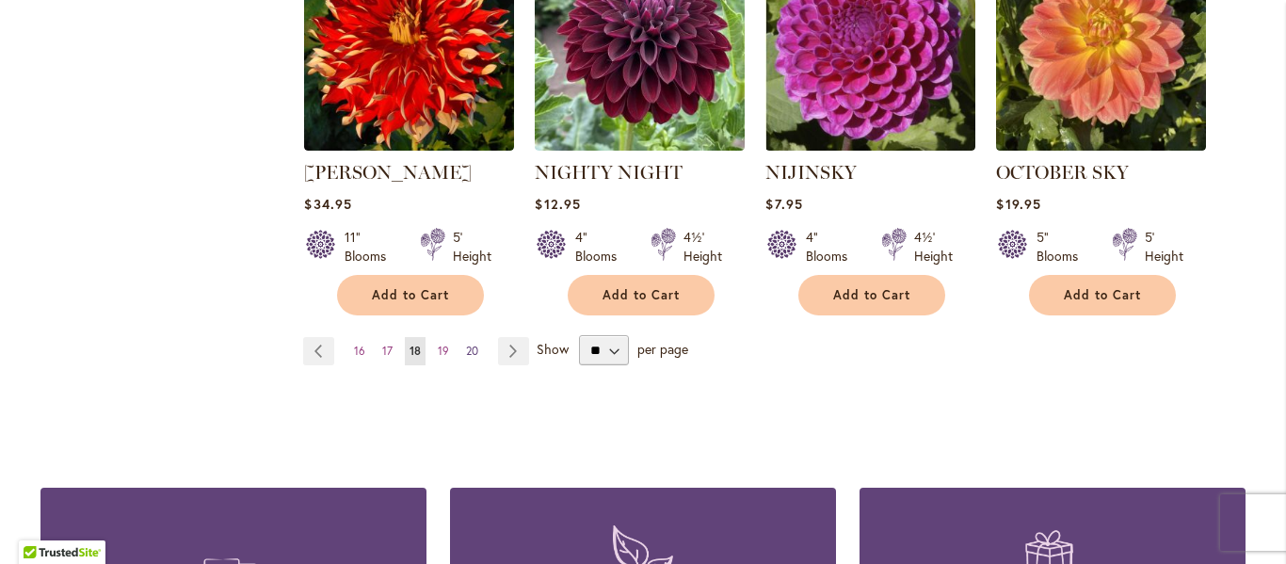
click at [470, 344] on span "20" at bounding box center [472, 351] width 12 height 14
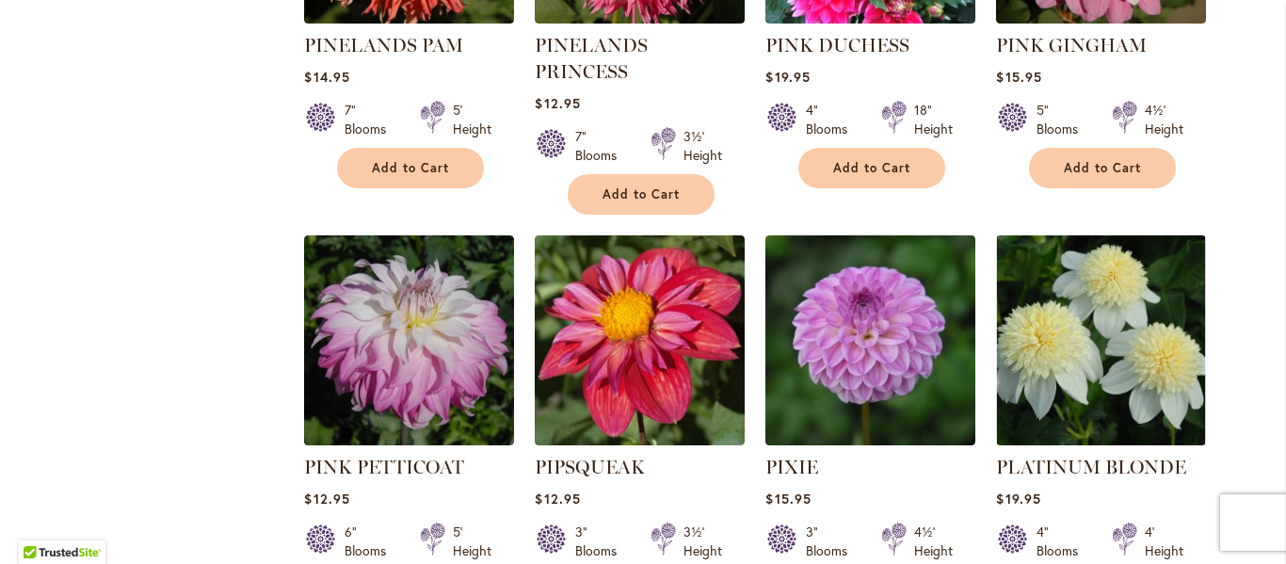
scroll to position [1501, 0]
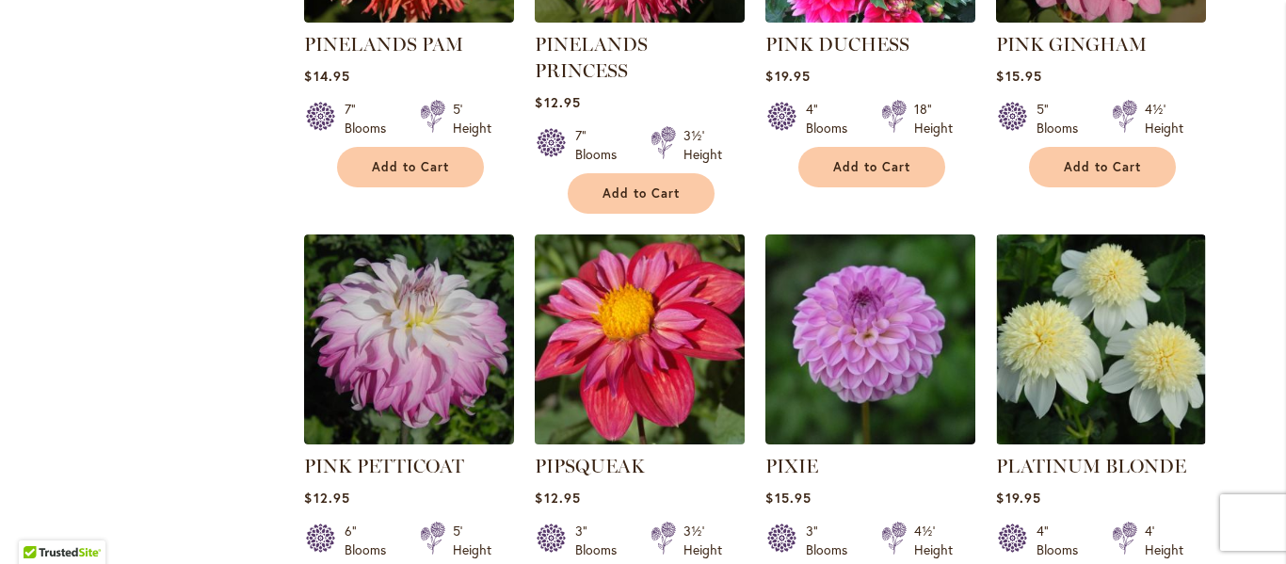
click at [725, 348] on img at bounding box center [640, 340] width 220 height 220
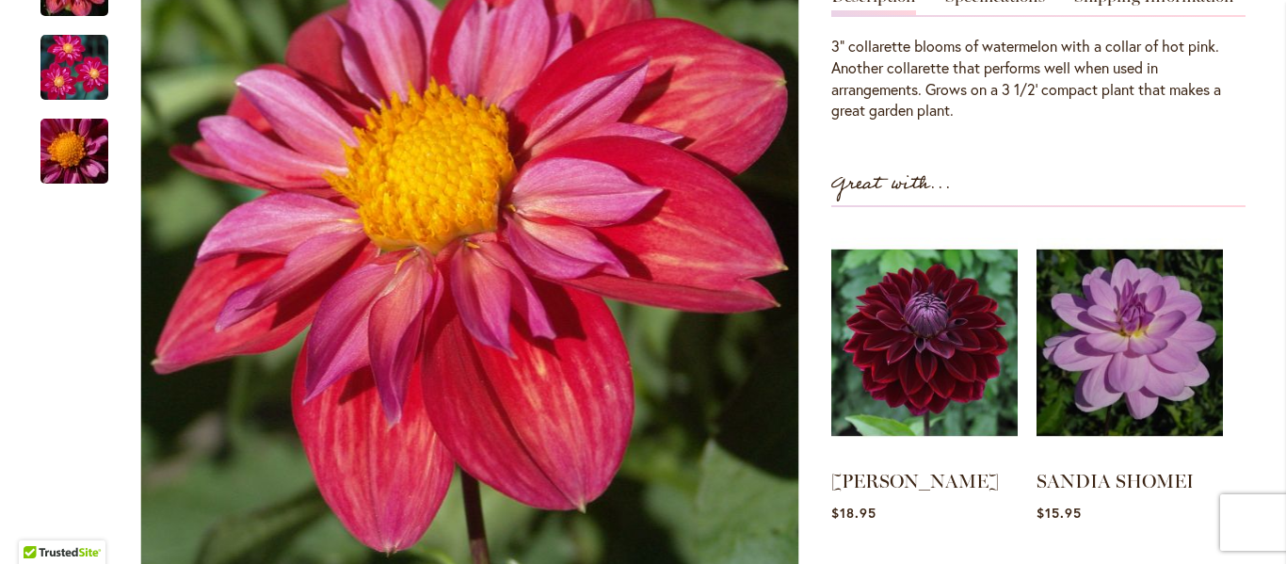
scroll to position [563, 0]
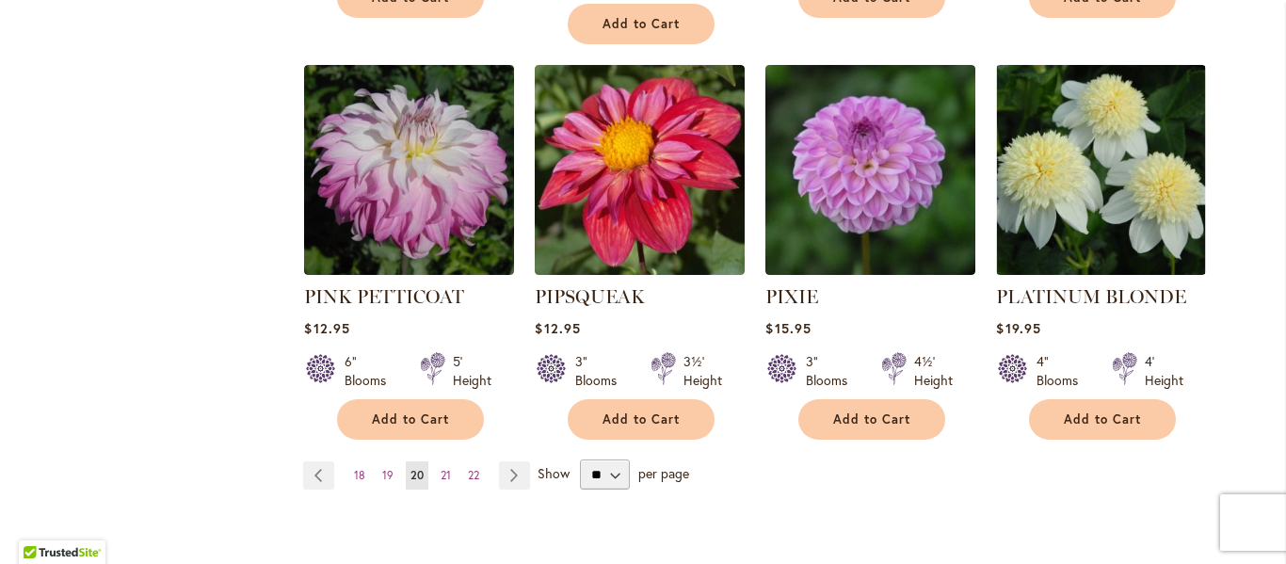
scroll to position [1686, 0]
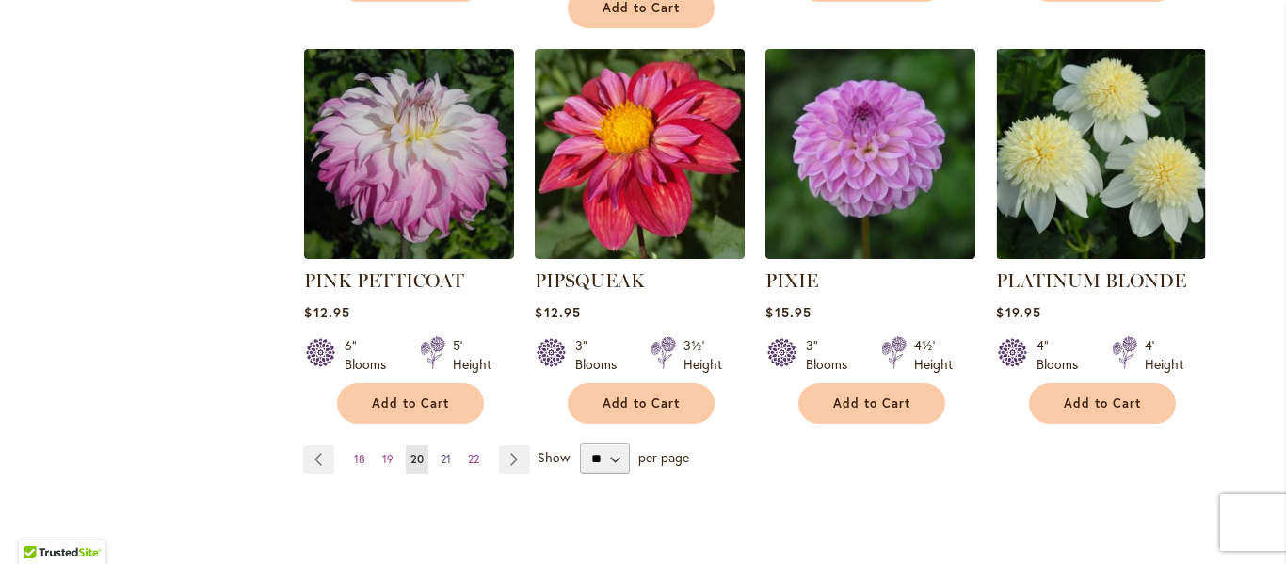
click at [447, 452] on span "21" at bounding box center [446, 459] width 10 height 14
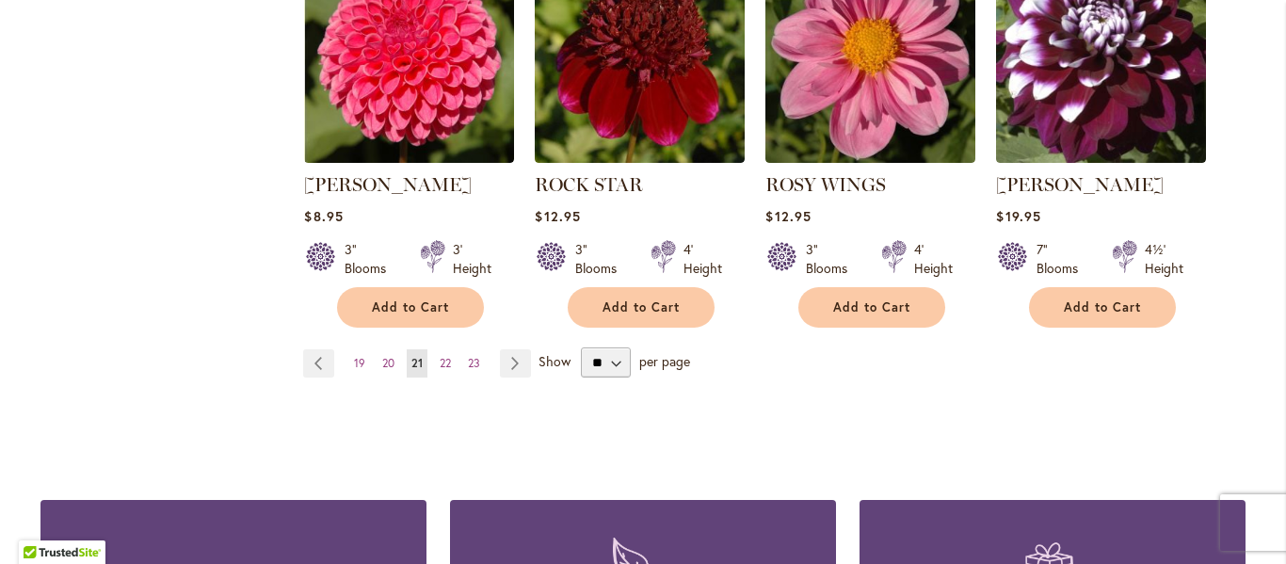
scroll to position [1786, 0]
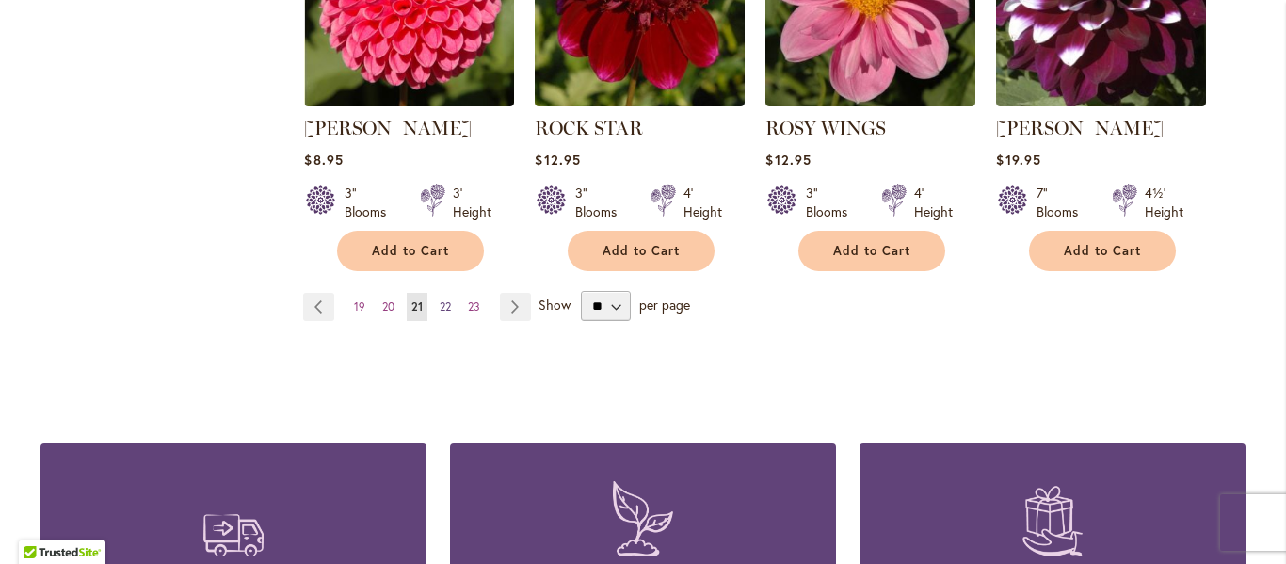
click at [443, 303] on span "22" at bounding box center [445, 306] width 11 height 14
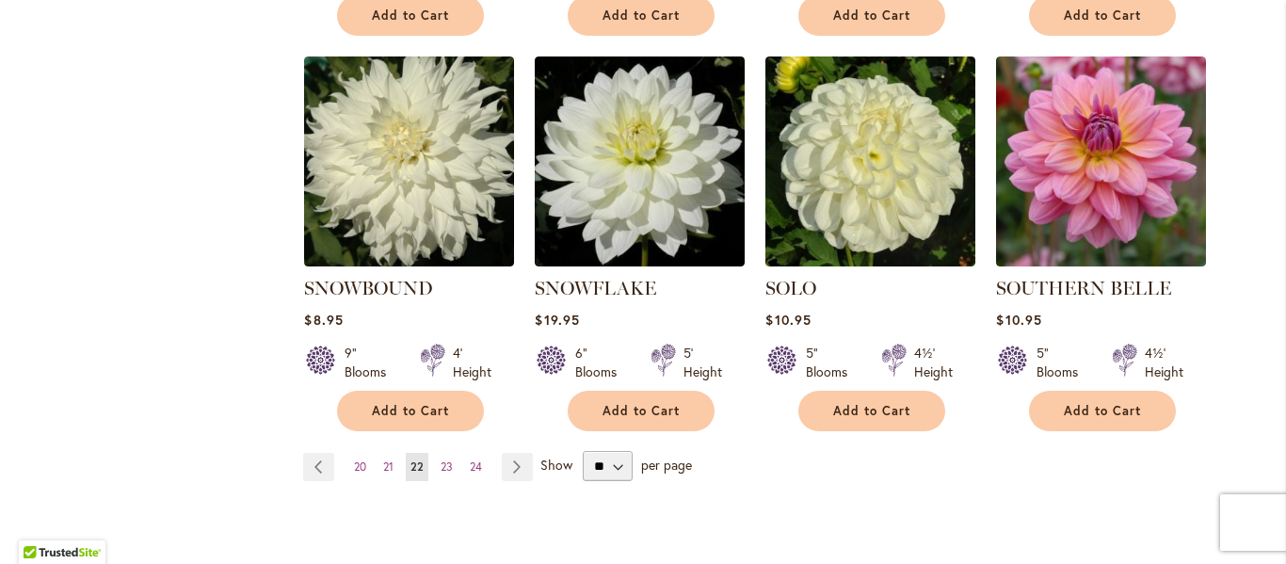
scroll to position [1674, 0]
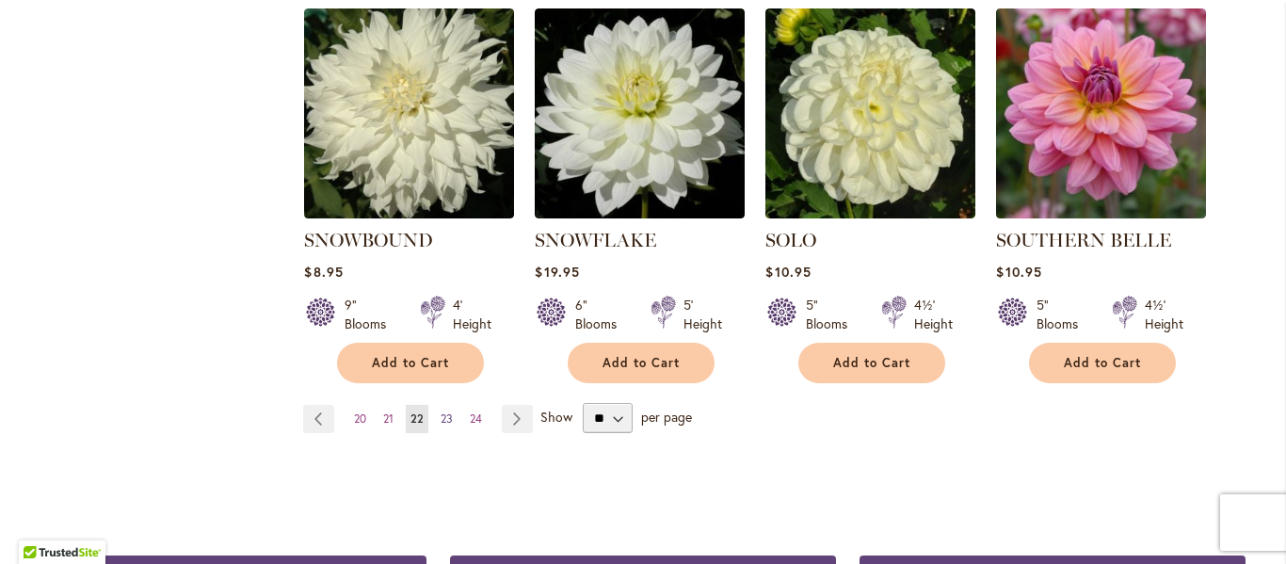
click at [446, 411] on span "23" at bounding box center [447, 418] width 12 height 14
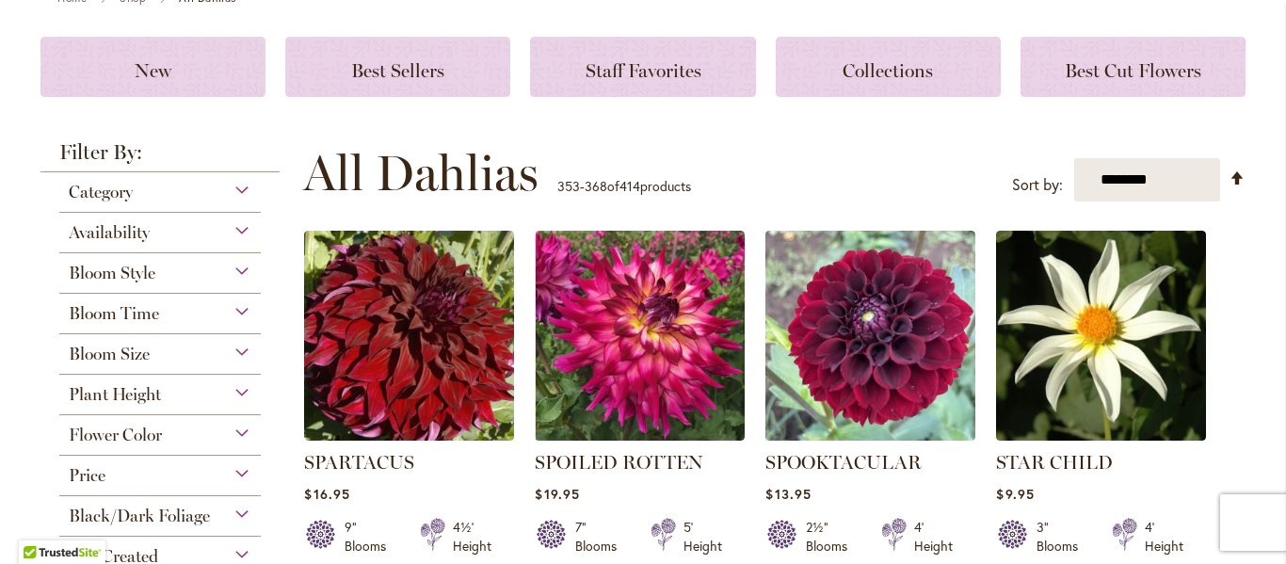
scroll to position [249, 0]
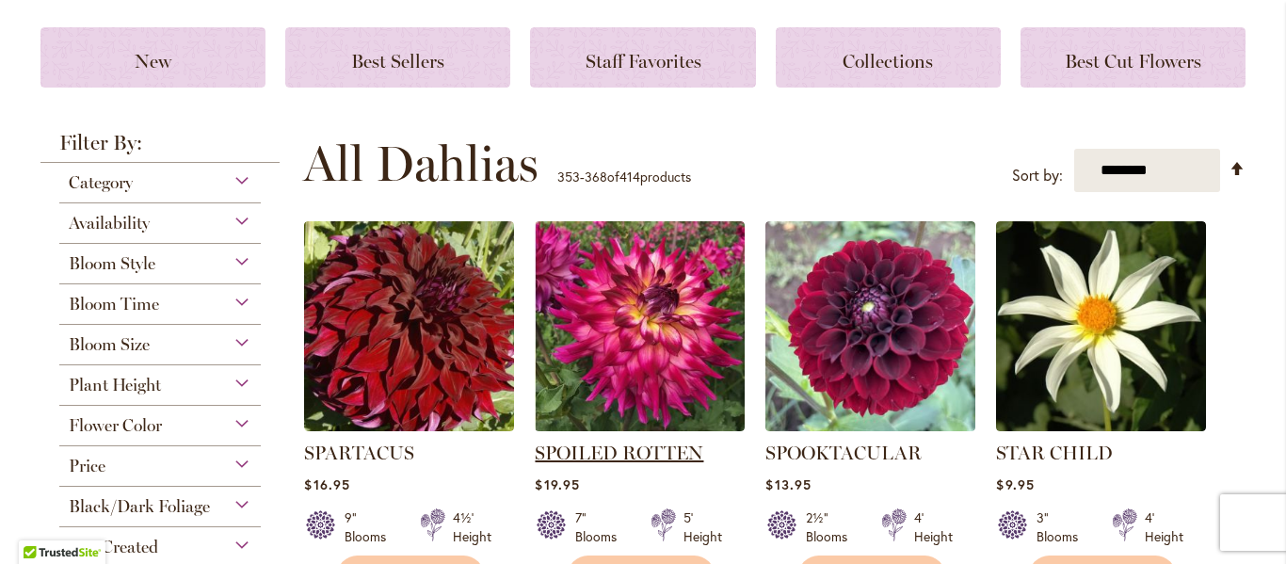
click at [637, 449] on link "SPOILED ROTTEN" at bounding box center [619, 453] width 169 height 23
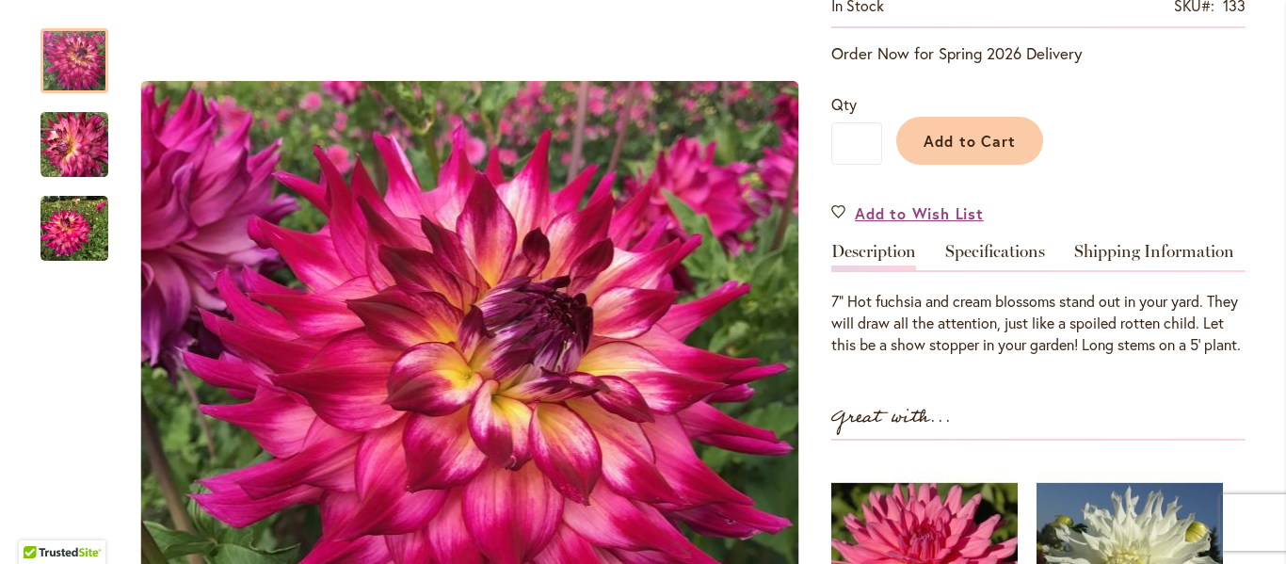
scroll to position [415, 0]
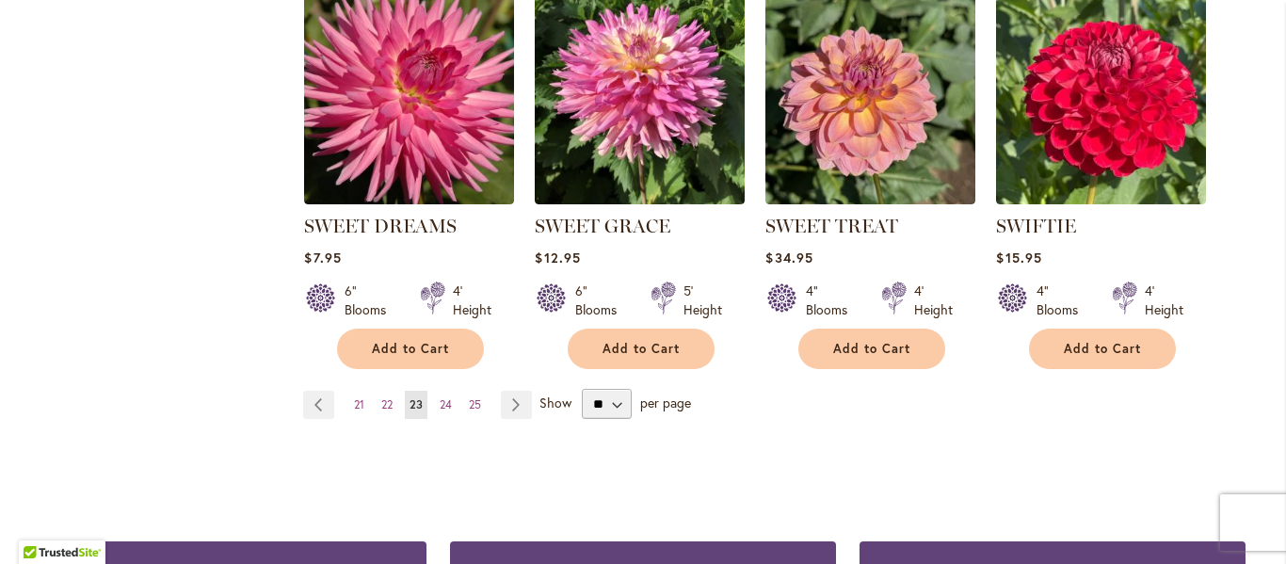
scroll to position [1756, 0]
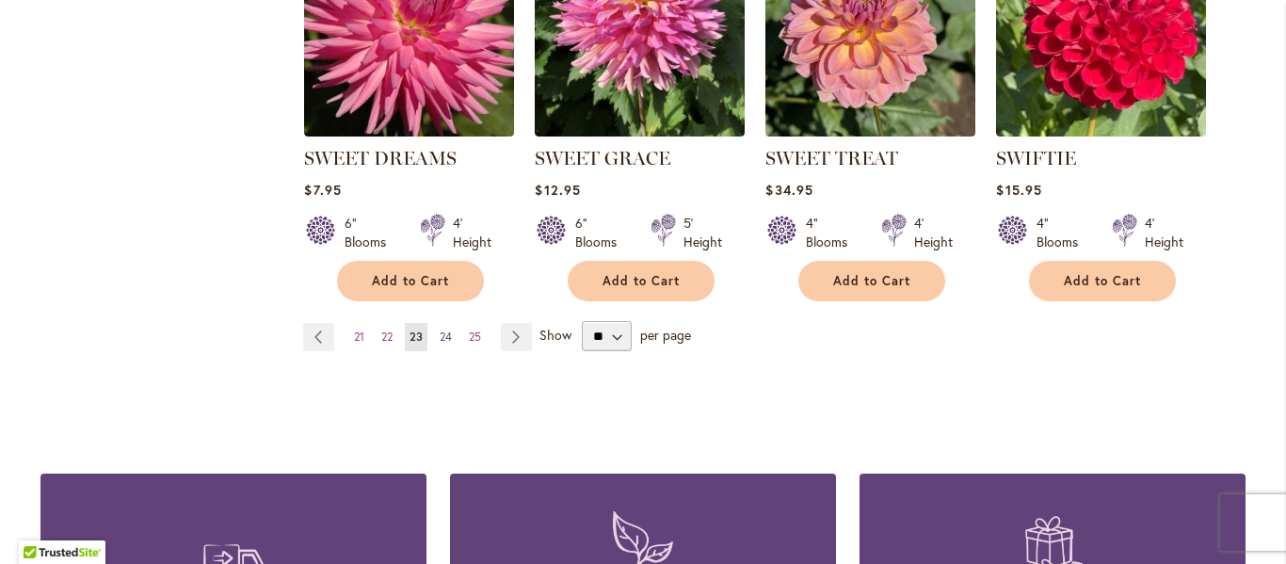
click at [452, 333] on span "24" at bounding box center [446, 337] width 12 height 14
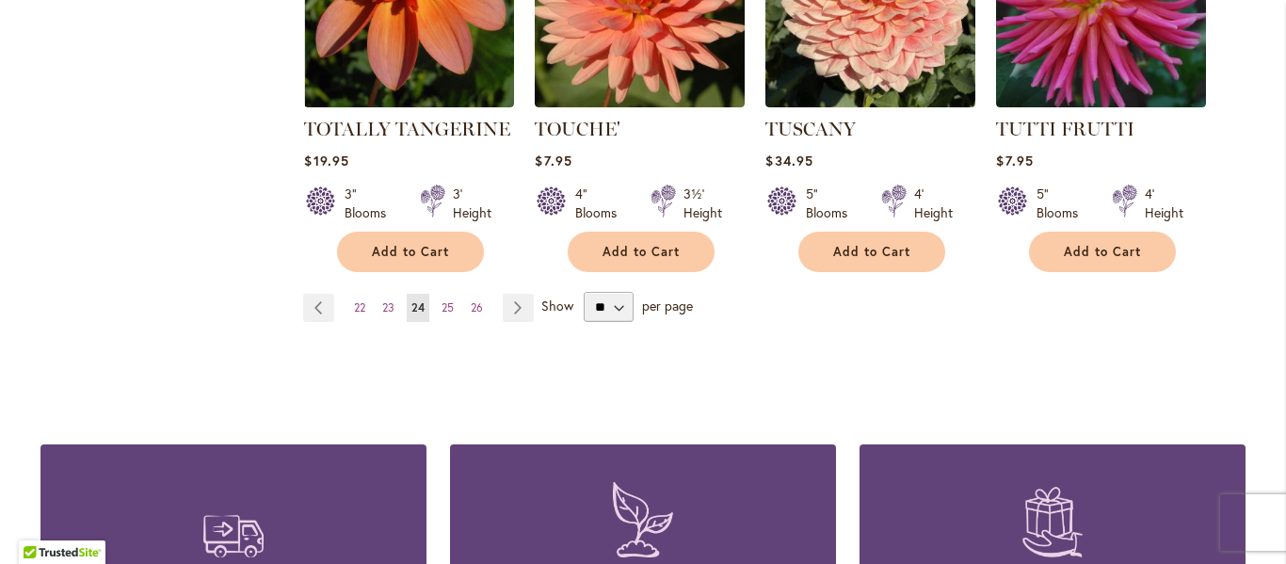
scroll to position [1790, 0]
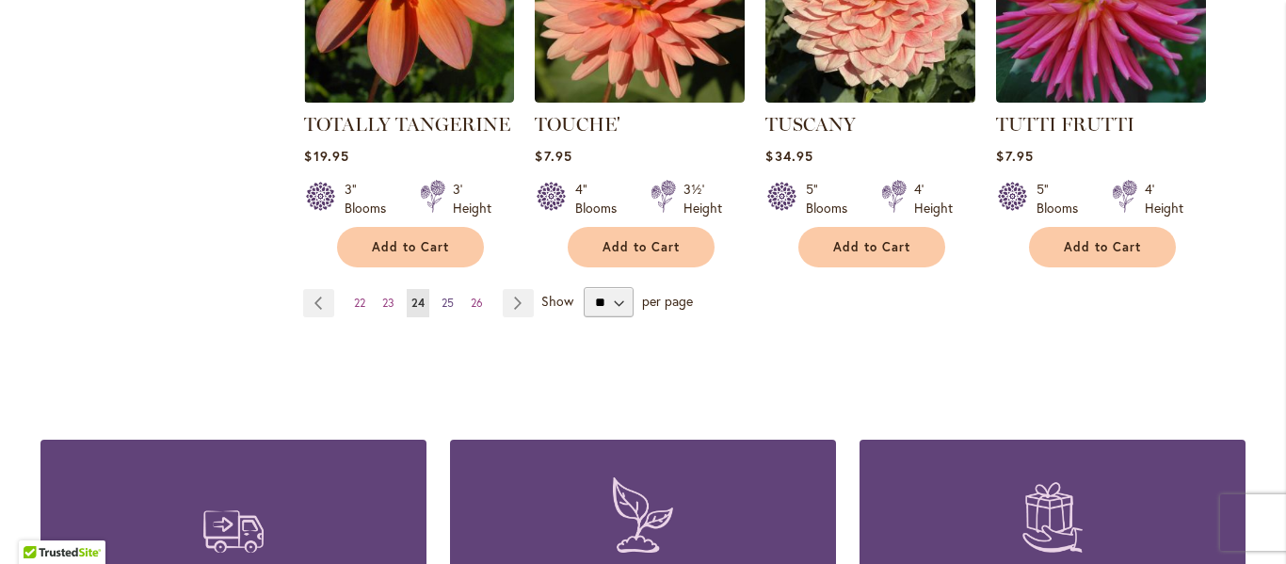
click at [449, 296] on span "25" at bounding box center [448, 303] width 12 height 14
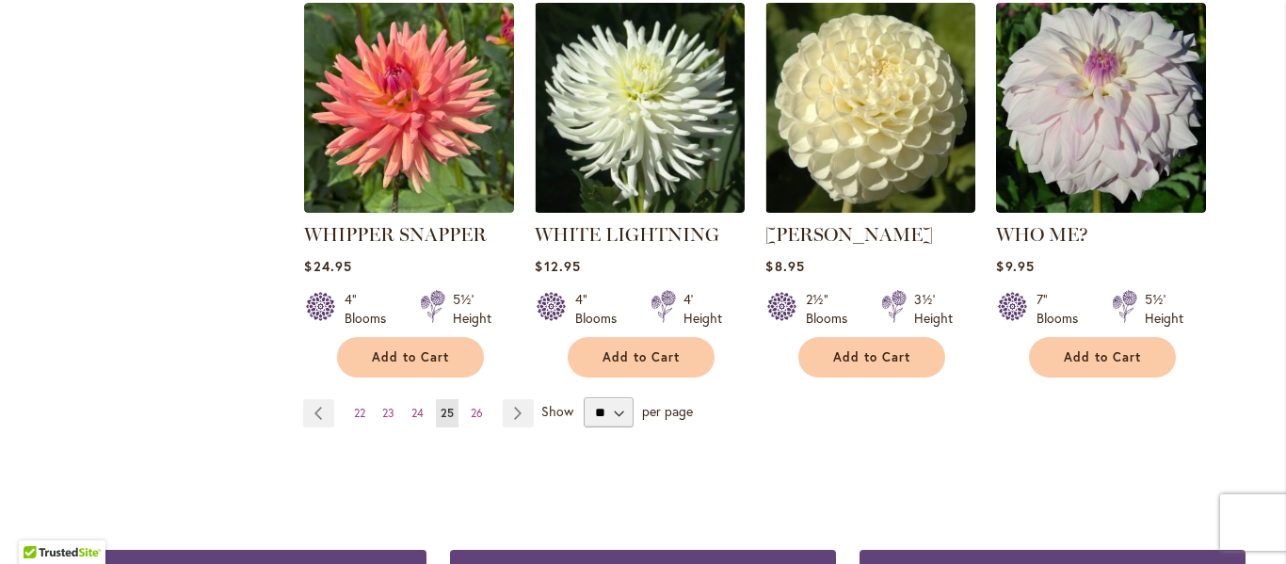
scroll to position [1705, 0]
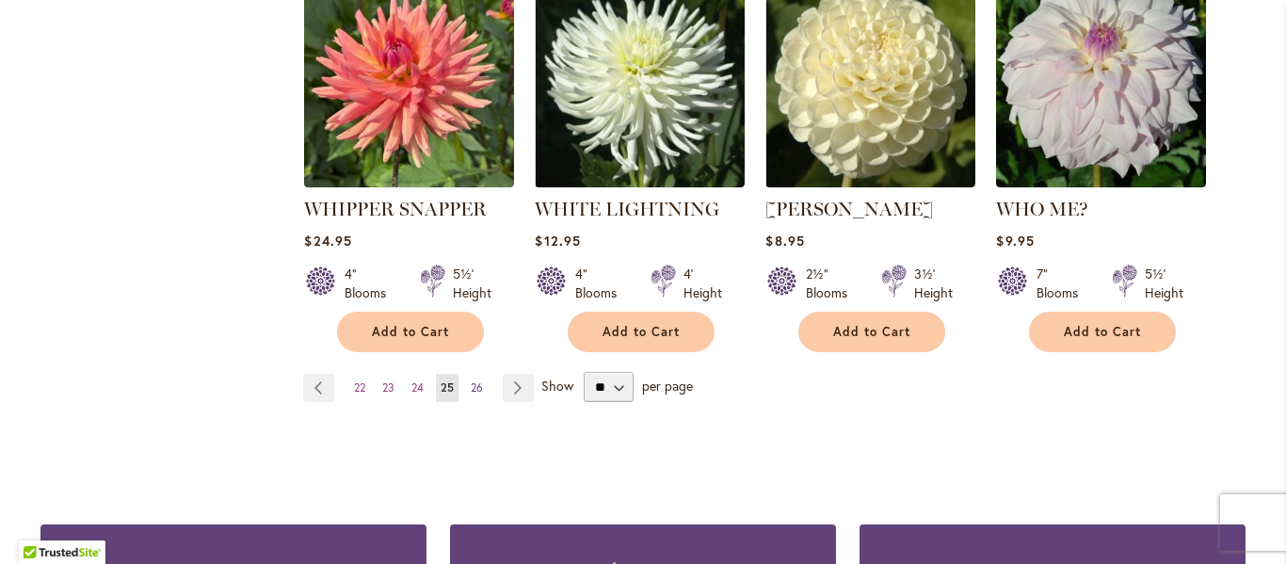
click at [481, 380] on span "26" at bounding box center [477, 387] width 12 height 14
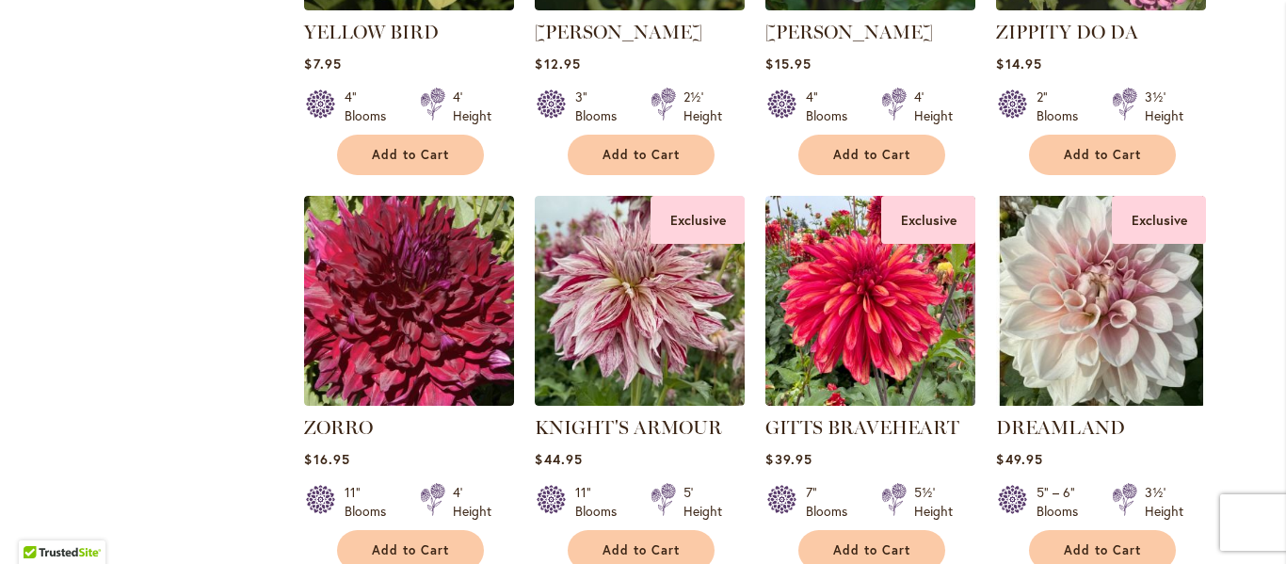
scroll to position [1094, 0]
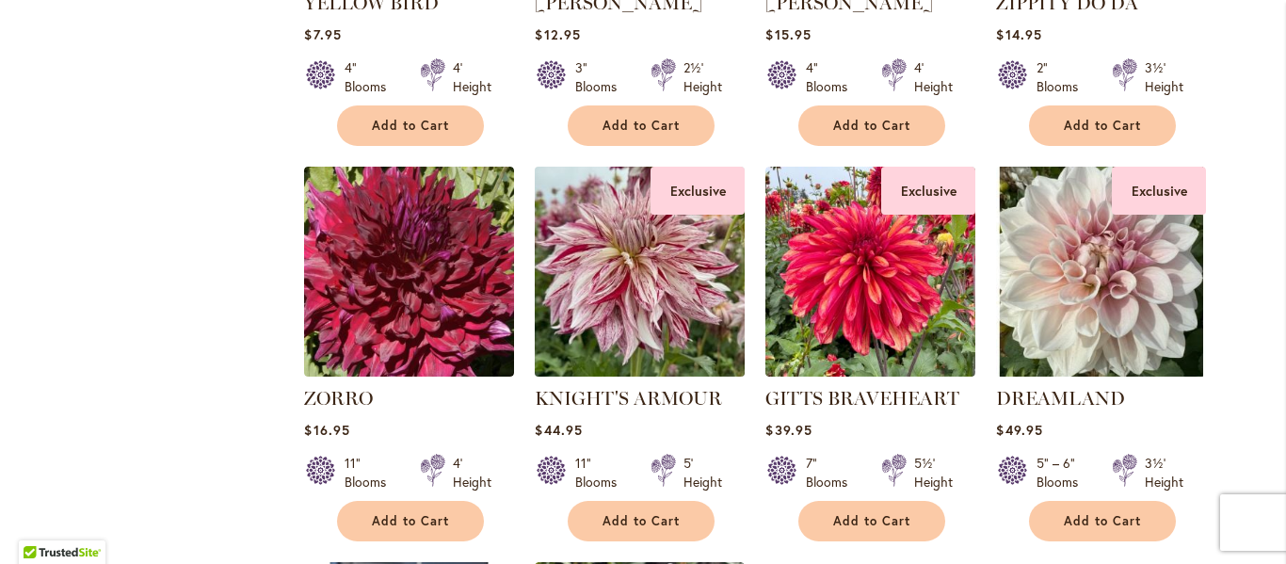
click at [674, 318] on img at bounding box center [640, 272] width 220 height 220
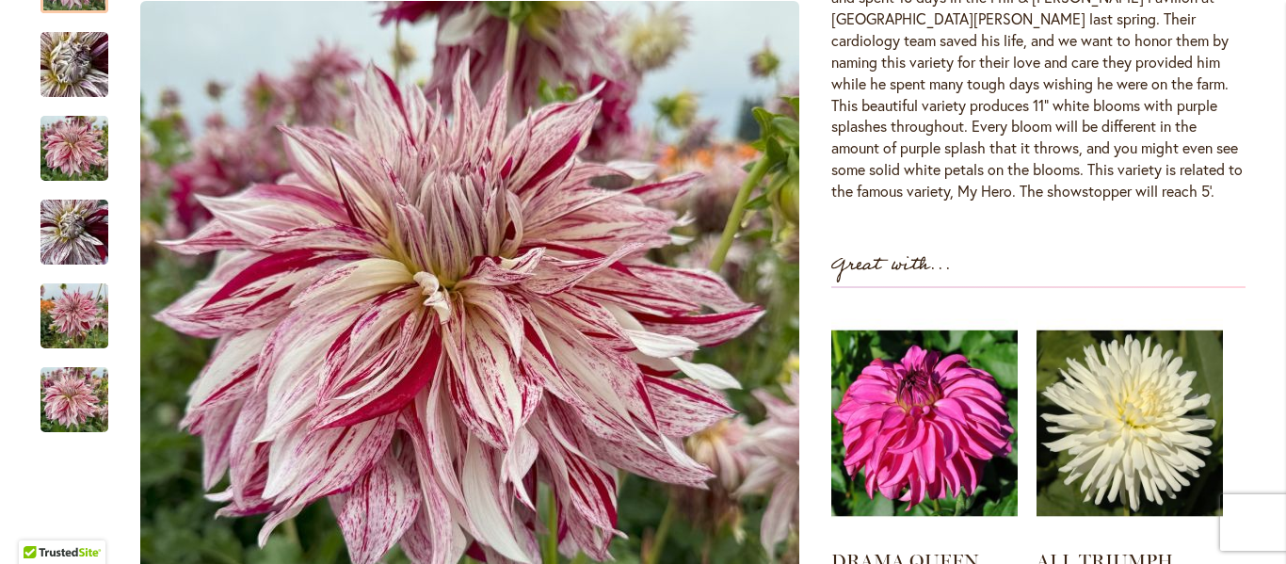
scroll to position [760, 0]
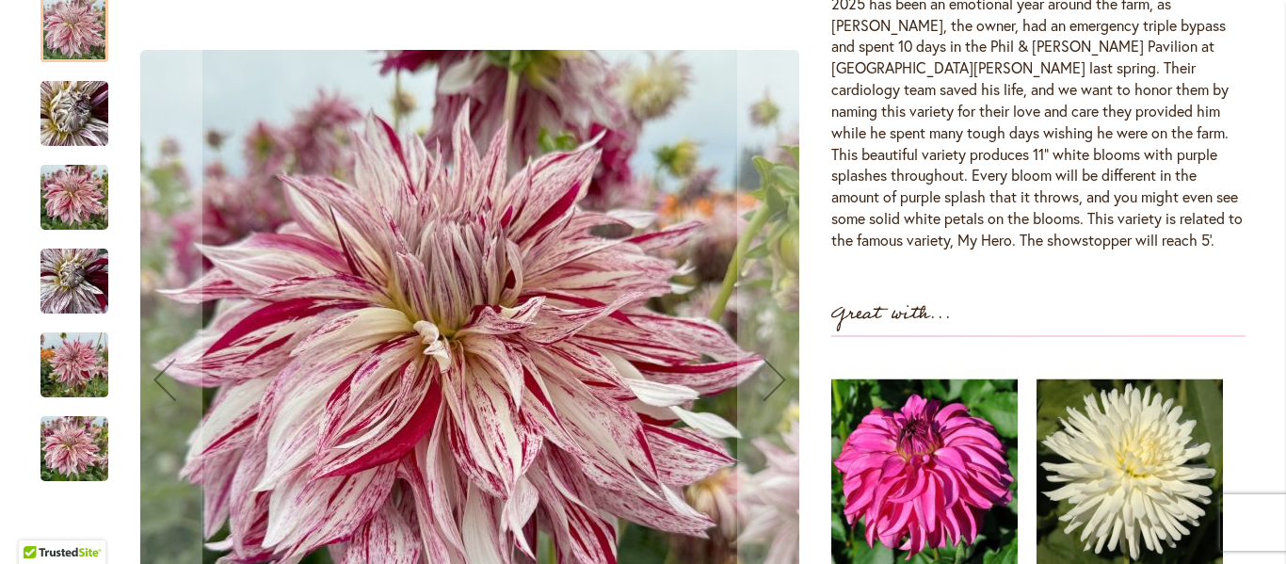
click at [76, 282] on img "KNIGHT'S ARMOUR" at bounding box center [74, 280] width 68 height 90
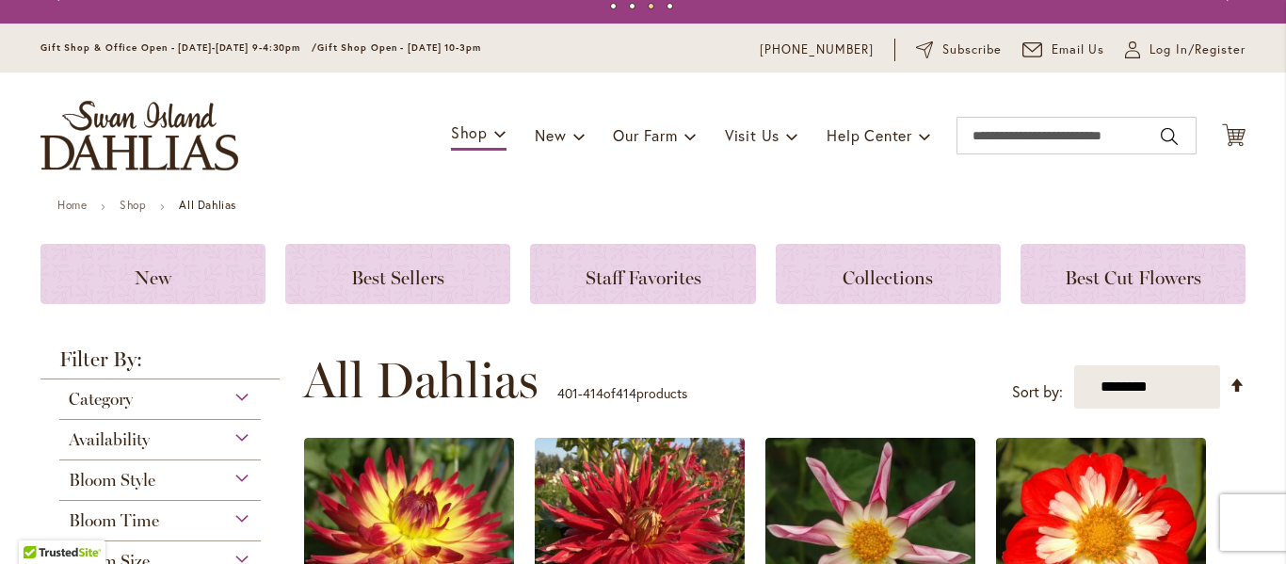
scroll to position [16, 0]
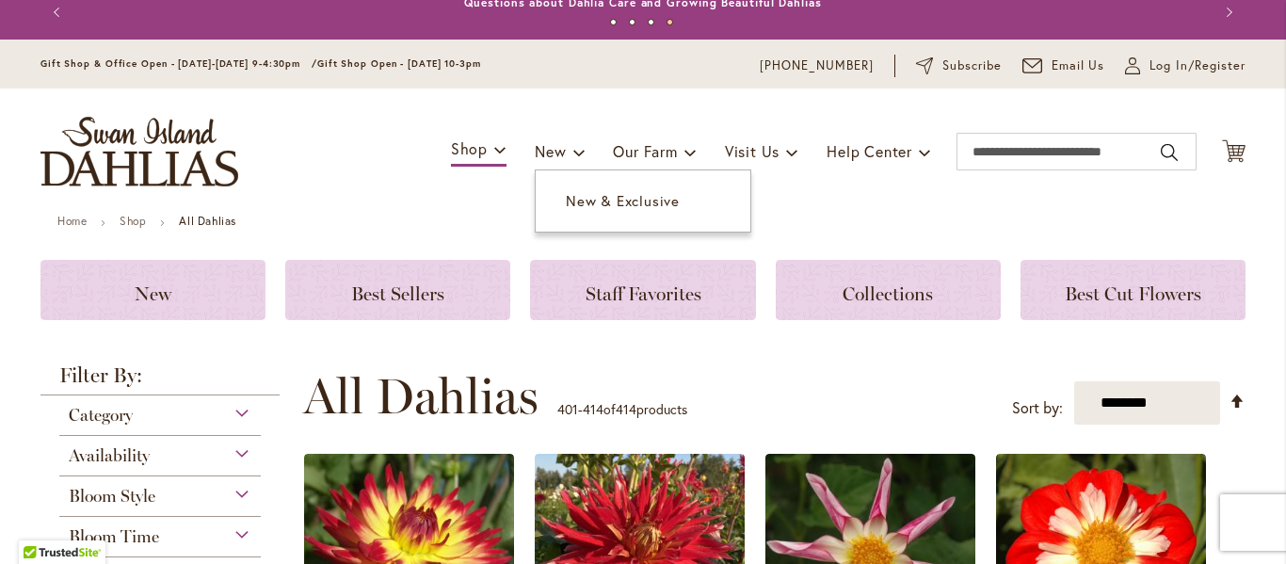
drag, startPoint x: 637, startPoint y: 199, endPoint x: 636, endPoint y: 186, distance: 12.4
click at [637, 199] on span "New & Exclusive" at bounding box center [623, 200] width 114 height 19
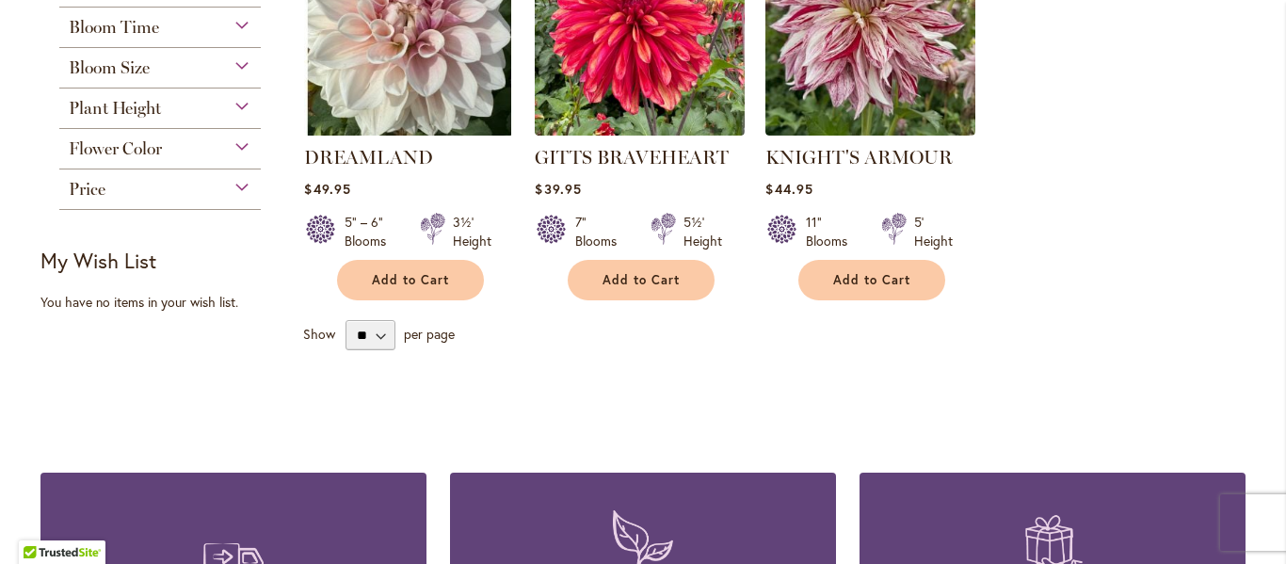
scroll to position [417, 0]
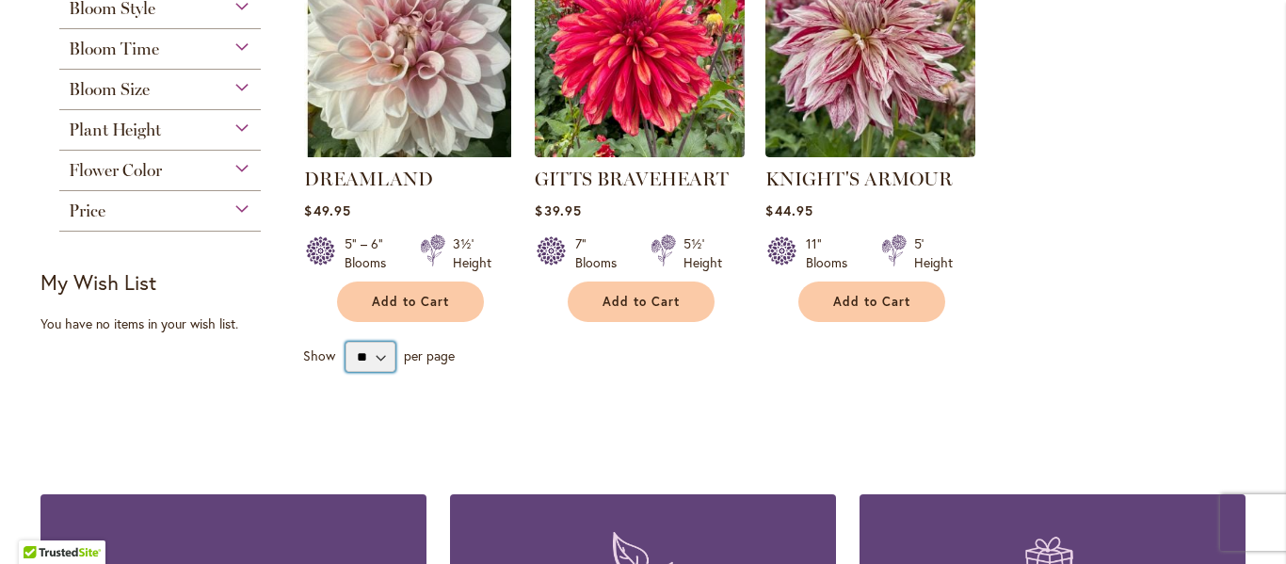
click at [379, 358] on select "** ** ** **" at bounding box center [371, 357] width 50 height 30
click at [346, 342] on select "** ** ** **" at bounding box center [371, 357] width 50 height 30
click at [380, 353] on select "** ** ** **" at bounding box center [371, 357] width 50 height 30
select select "**"
click at [346, 342] on select "** ** ** **" at bounding box center [371, 357] width 50 height 30
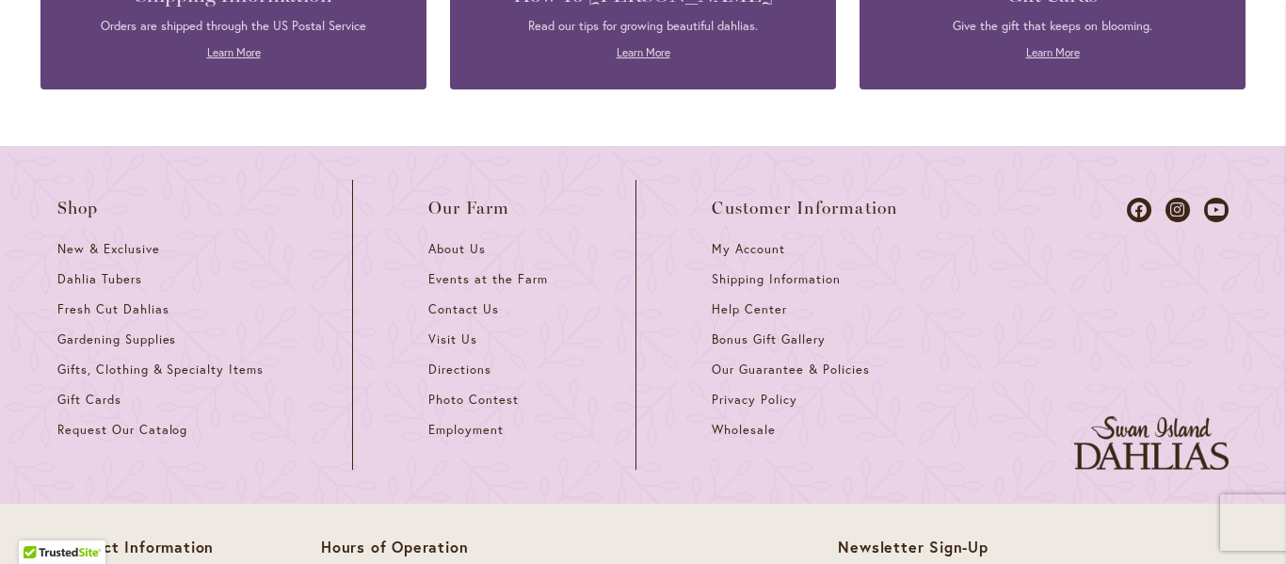
scroll to position [1066, 0]
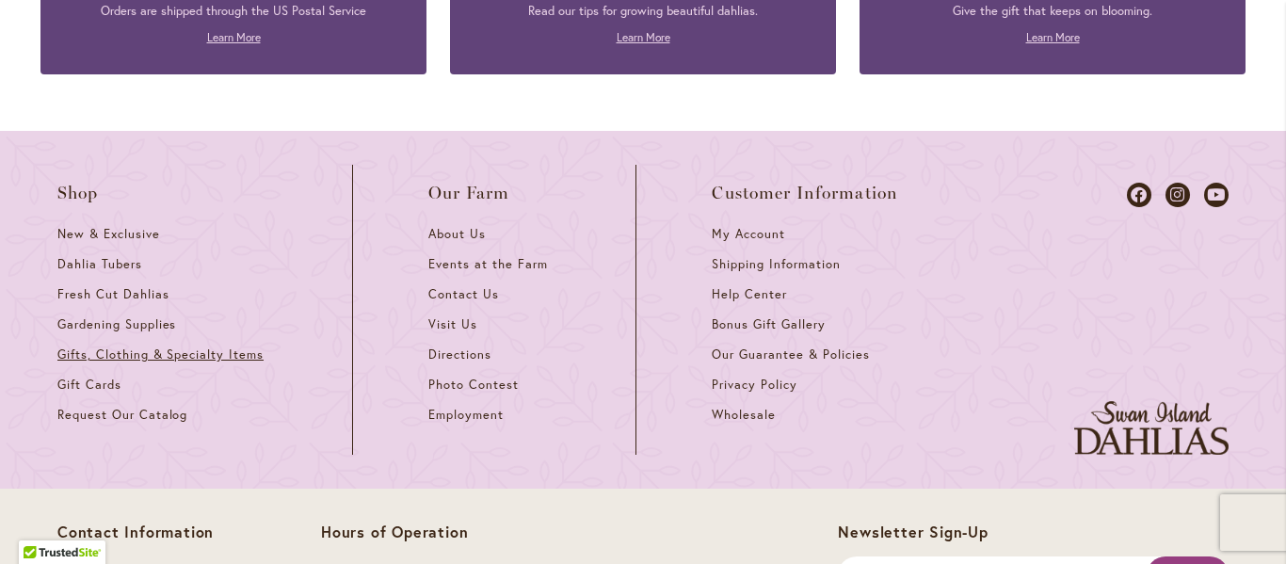
click at [199, 352] on span "Gifts, Clothing & Specialty Items" at bounding box center [160, 355] width 206 height 16
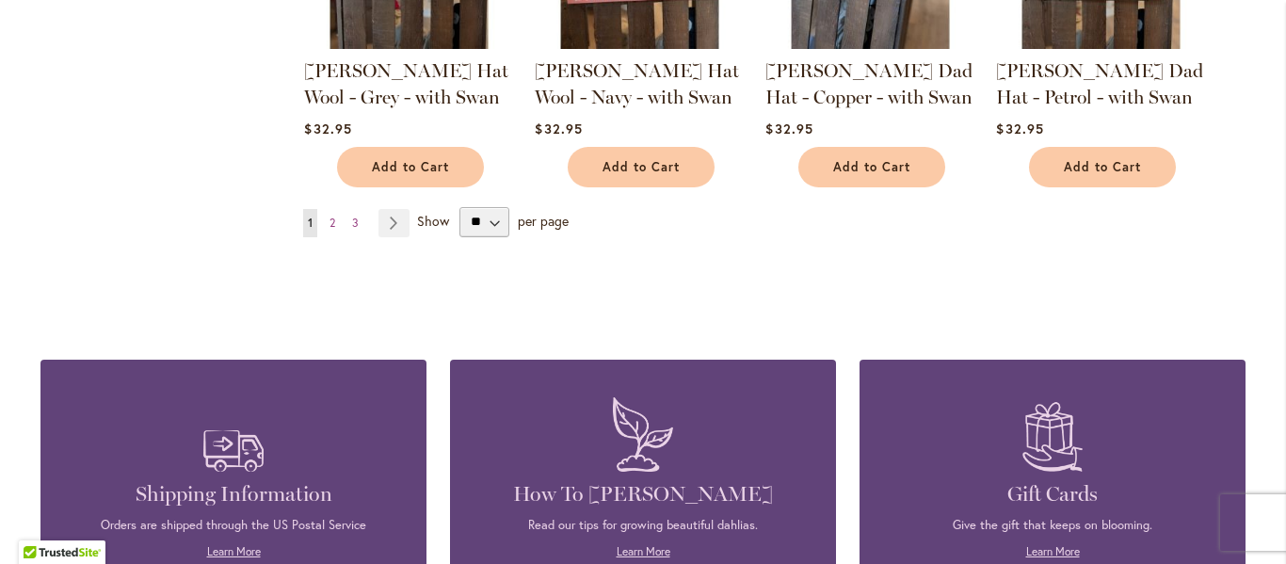
scroll to position [1732, 0]
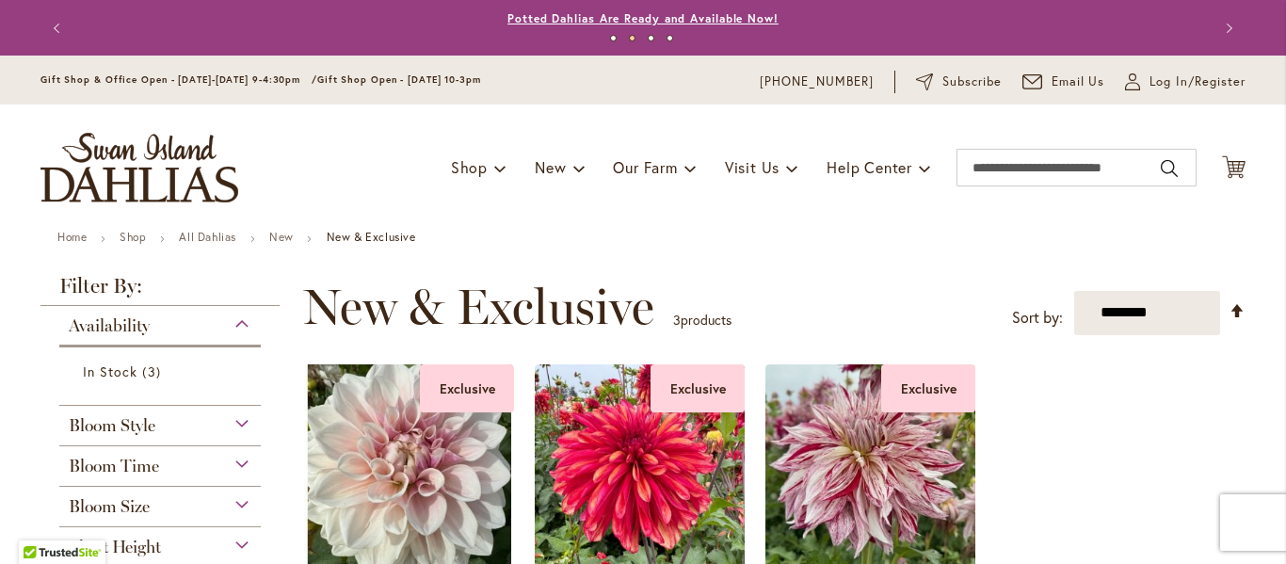
click at [640, 15] on link "Potted Dahlias Are Ready and Available Now!" at bounding box center [643, 18] width 271 height 14
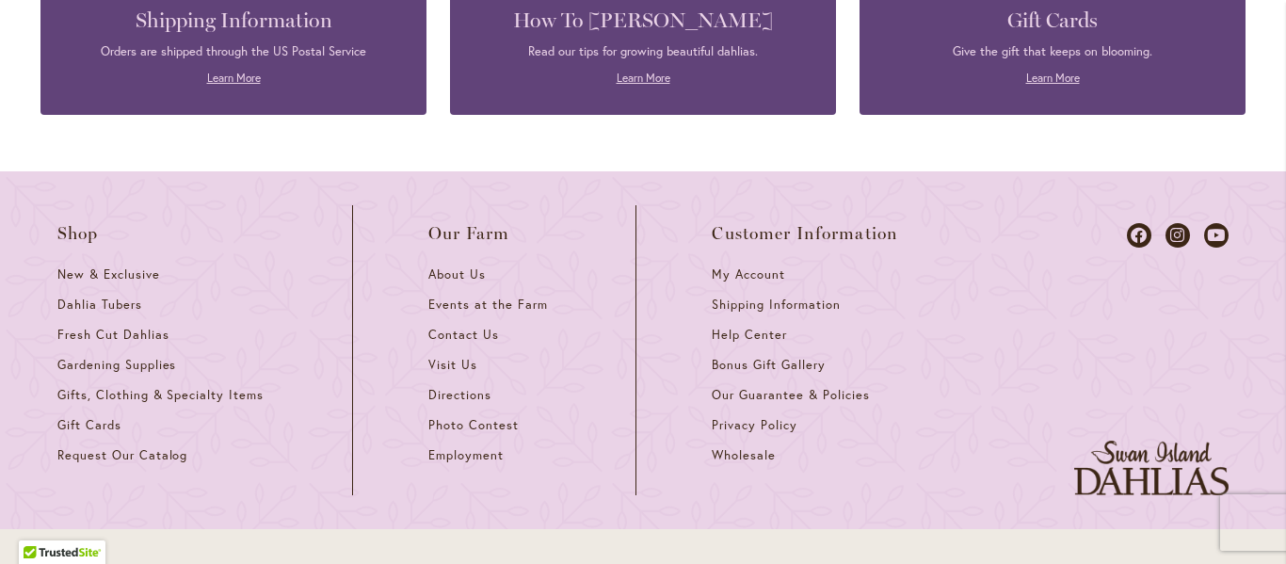
scroll to position [3047, 0]
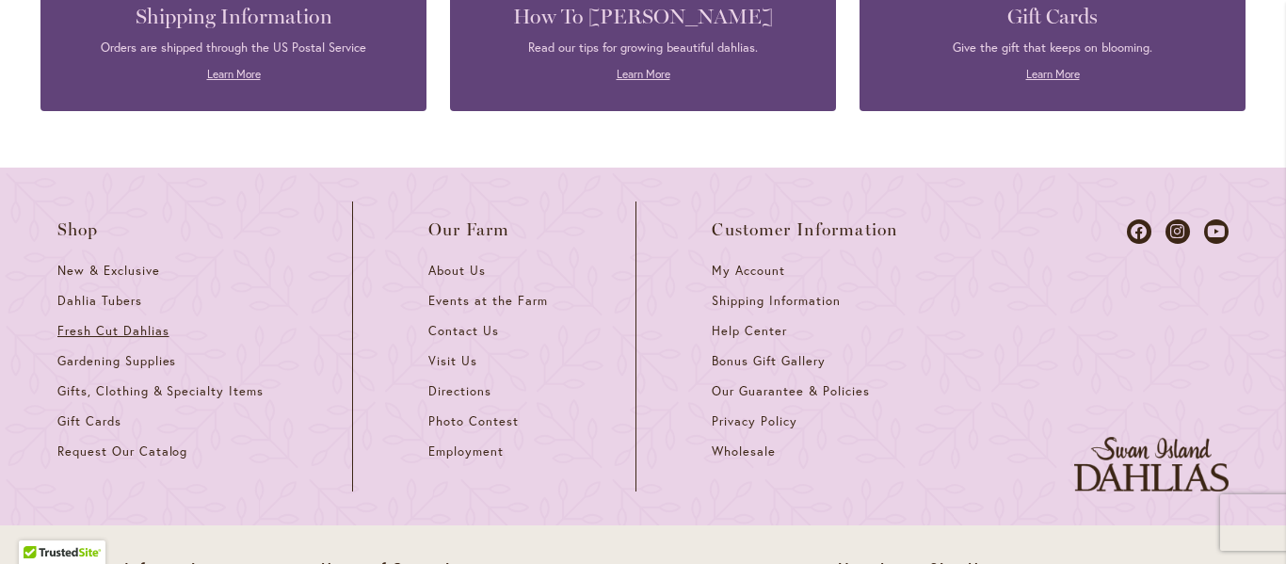
click at [141, 323] on span "Fresh Cut Dahlias" at bounding box center [113, 331] width 112 height 16
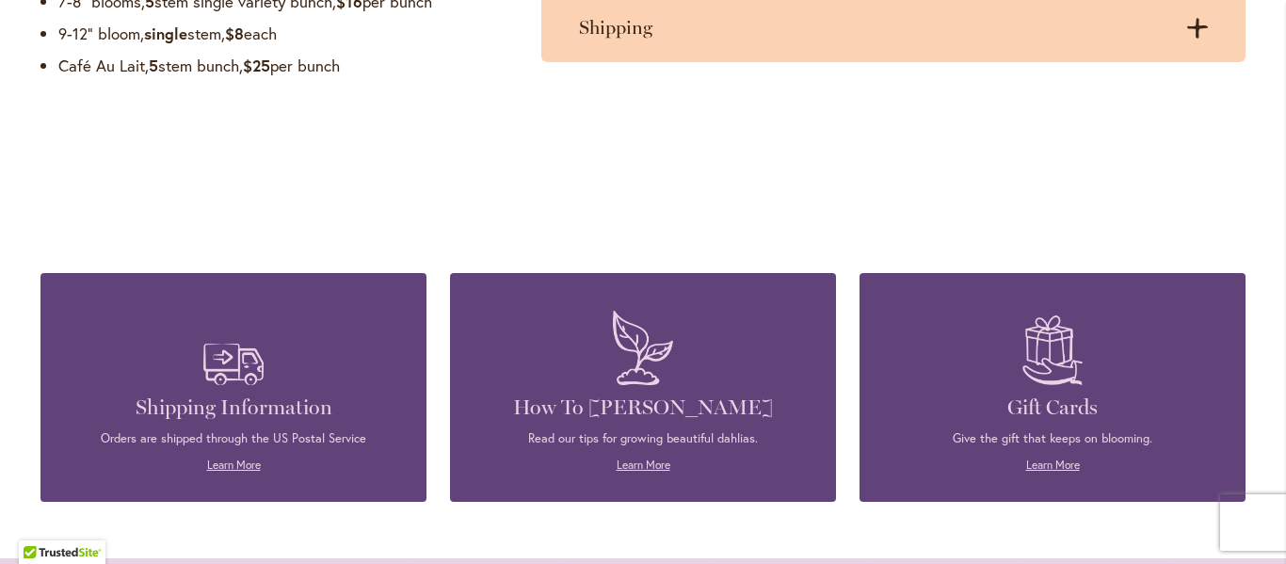
scroll to position [1684, 0]
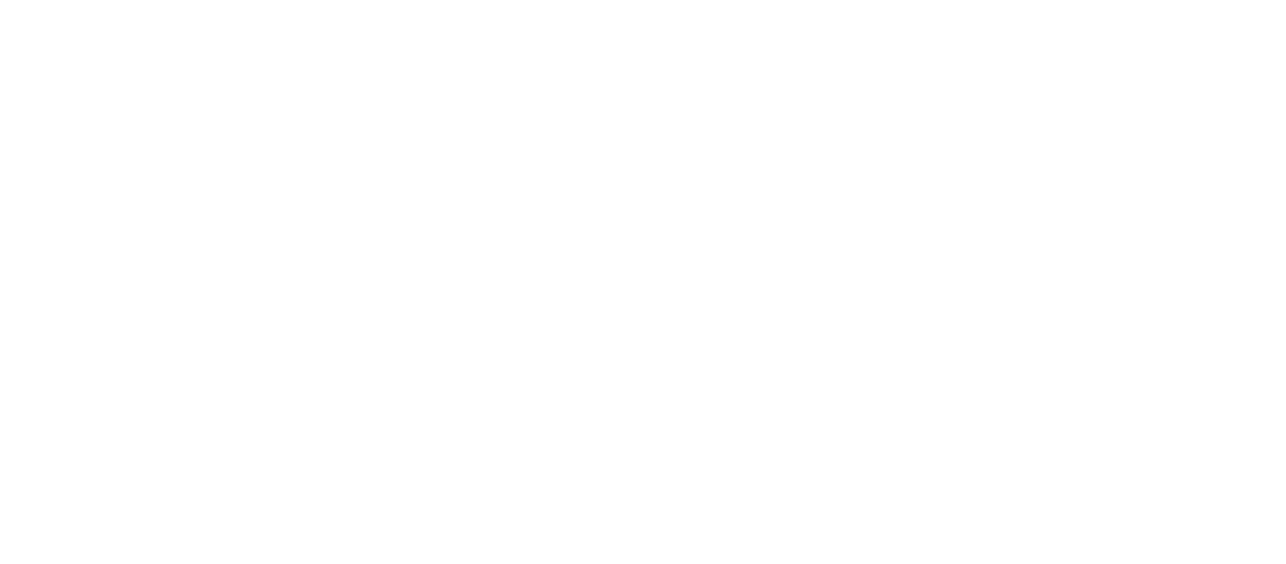
scroll to position [292, 0]
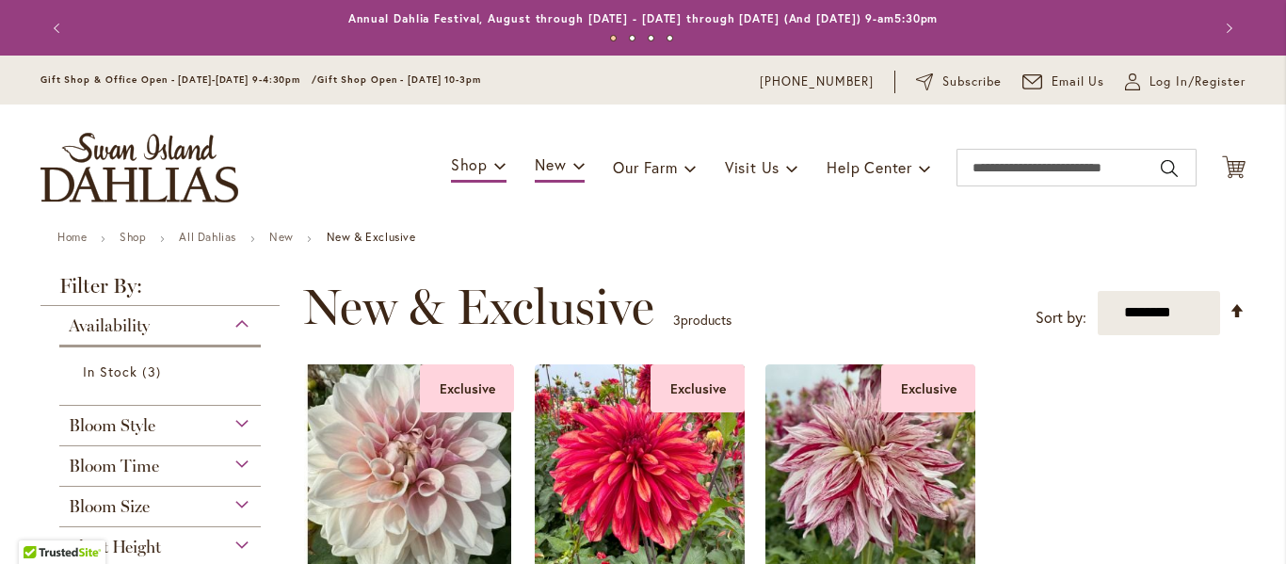
select select "**"
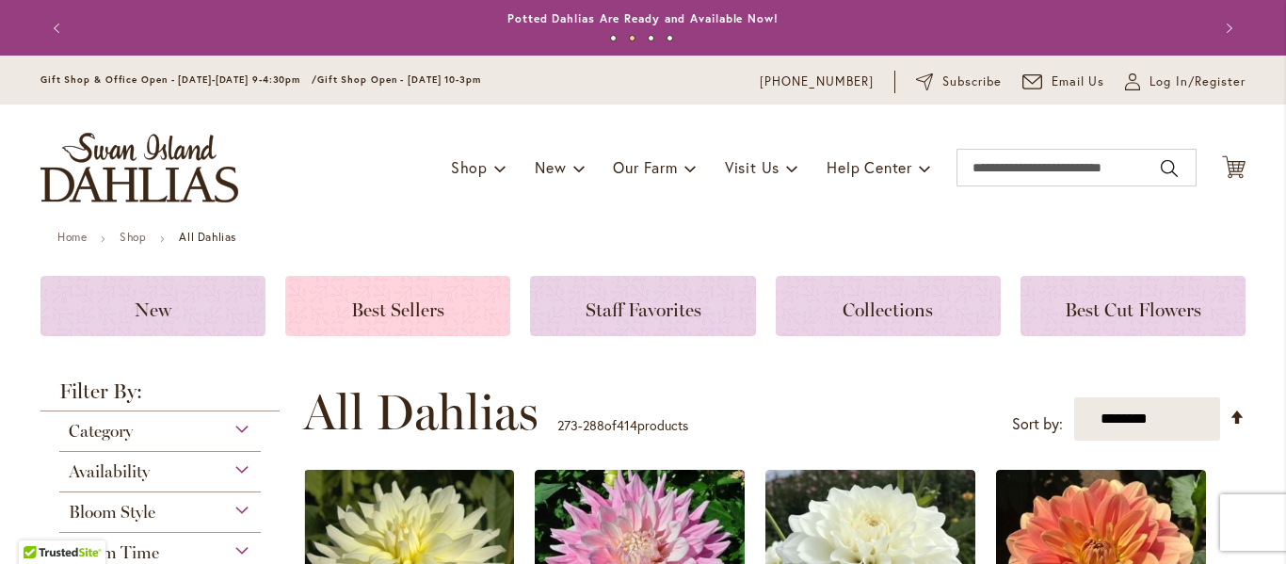
click at [426, 308] on span "Best Sellers" at bounding box center [397, 309] width 93 height 23
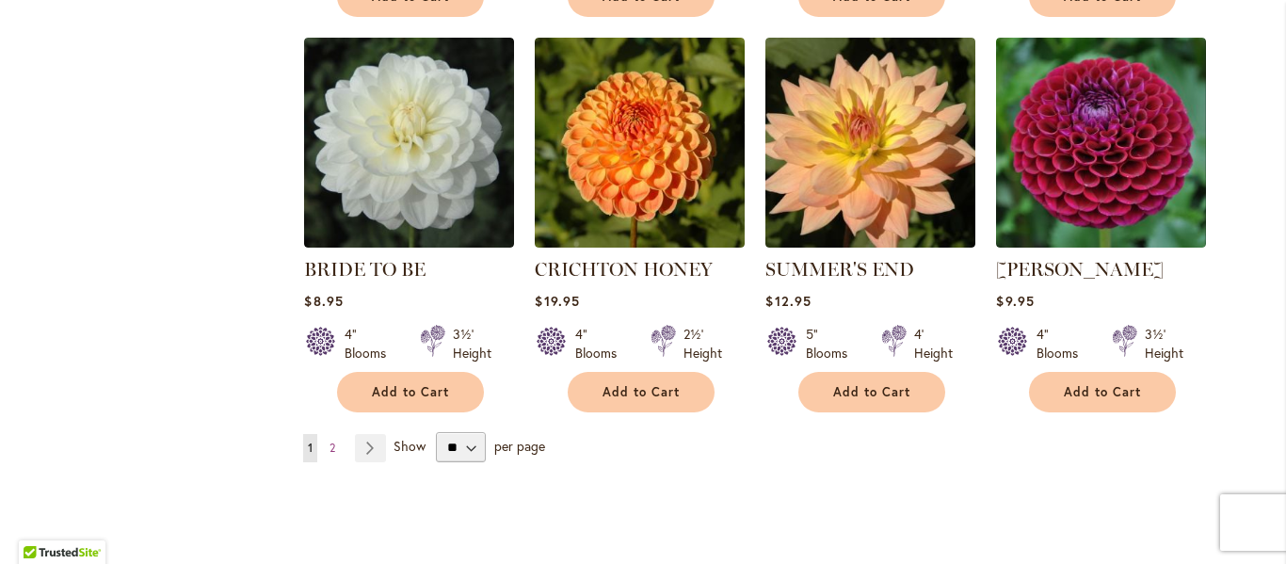
scroll to position [1596, 0]
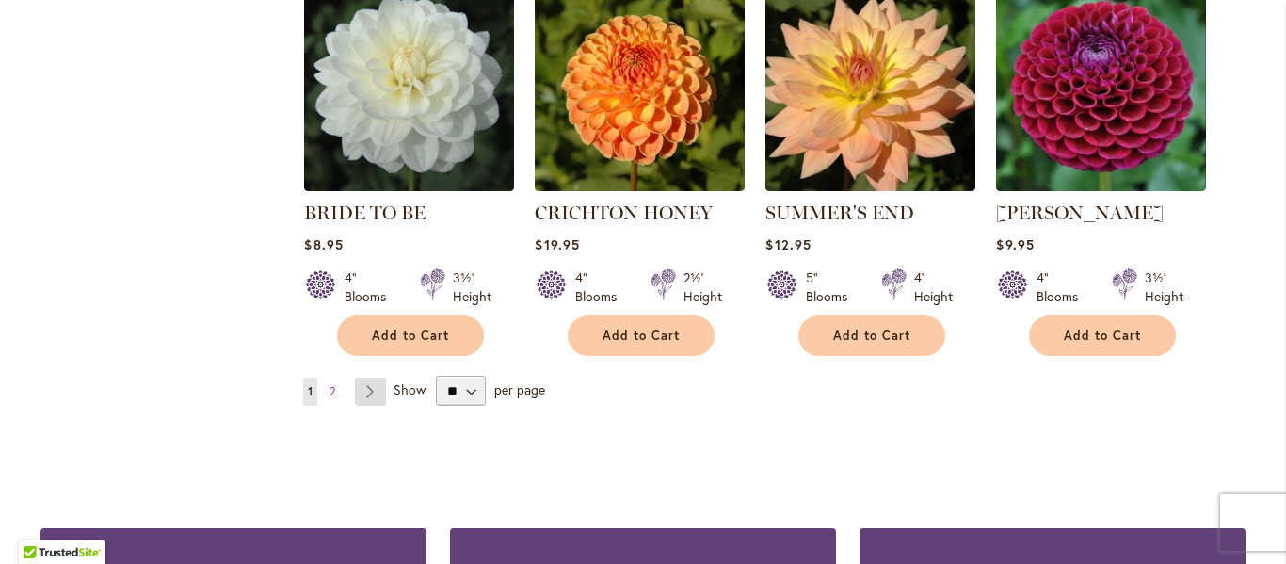
click at [373, 387] on link "Page Next" at bounding box center [370, 392] width 31 height 28
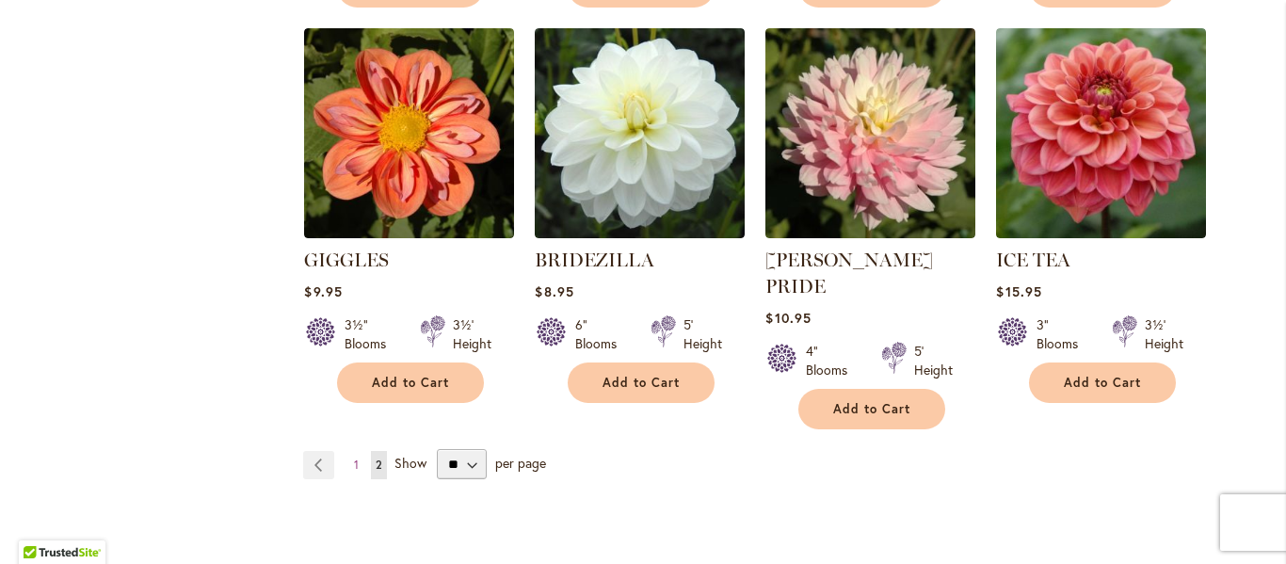
scroll to position [1537, 0]
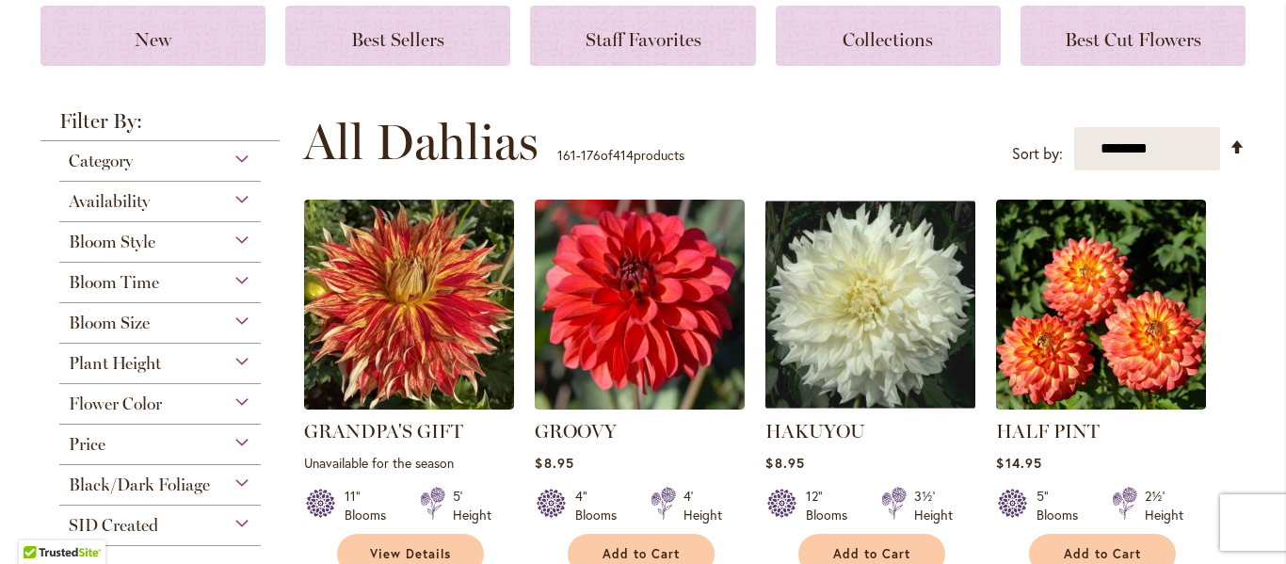
scroll to position [257, 0]
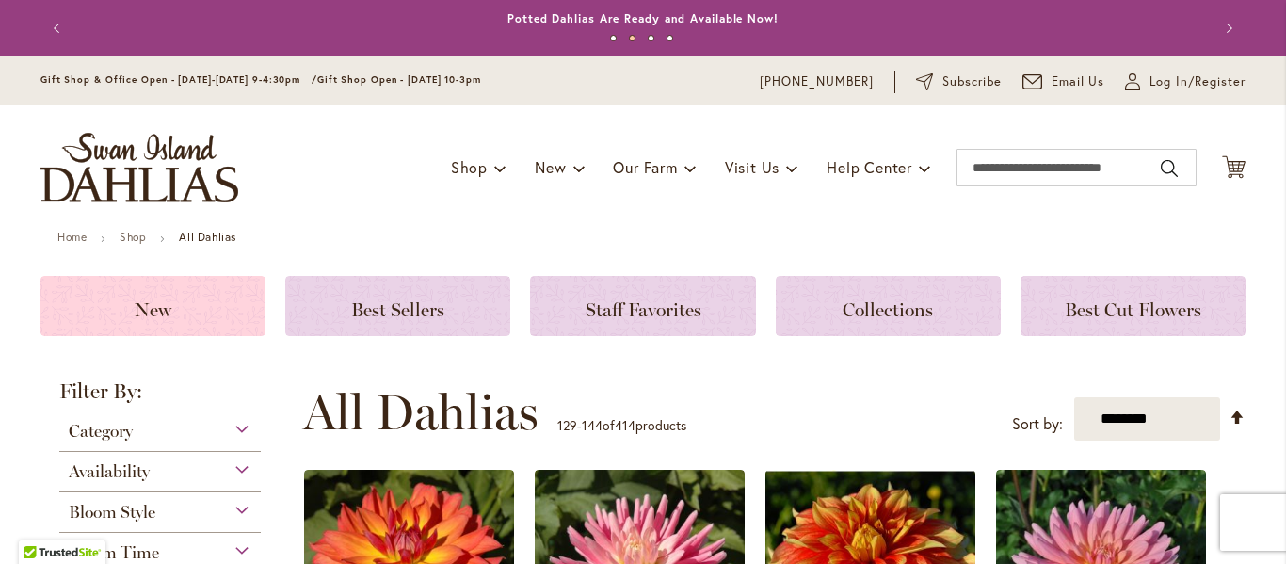
click at [159, 307] on span "New" at bounding box center [153, 309] width 37 height 23
